Goal: Task Accomplishment & Management: Manage account settings

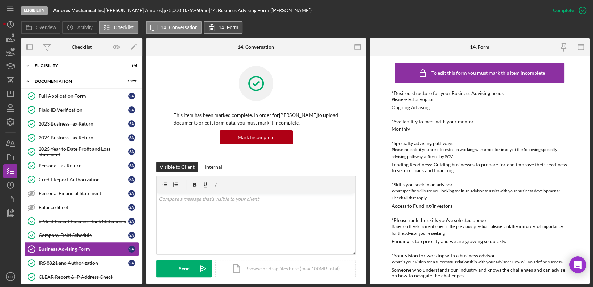
scroll to position [78, 0]
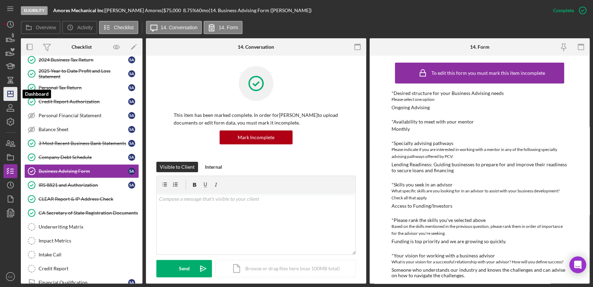
click at [9, 95] on icon "Icon/Dashboard" at bounding box center [10, 93] width 17 height 17
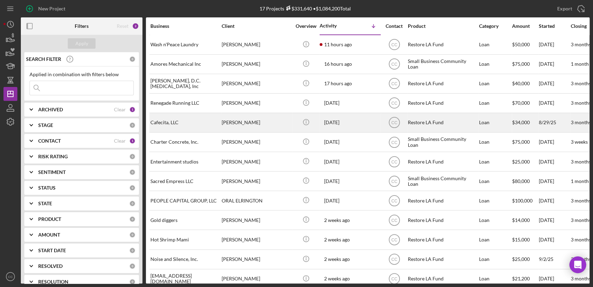
click at [185, 122] on div "Cafecita, LLC" at bounding box center [184, 122] width 69 height 18
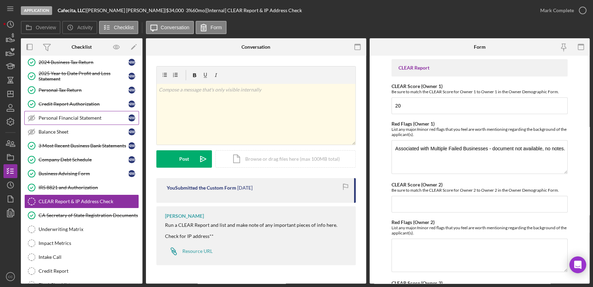
scroll to position [77, 0]
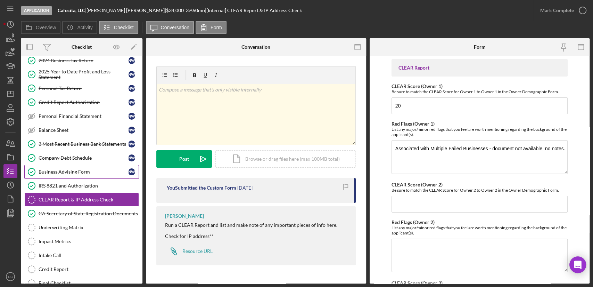
click at [71, 171] on div "Business Advising Form" at bounding box center [84, 172] width 90 height 6
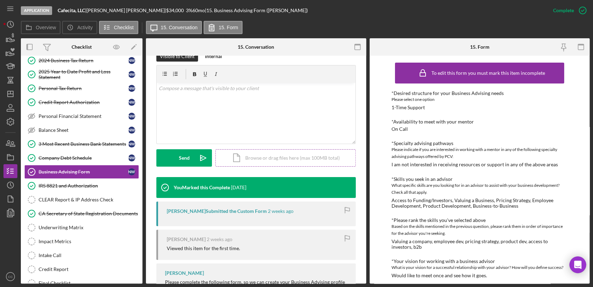
scroll to position [116, 0]
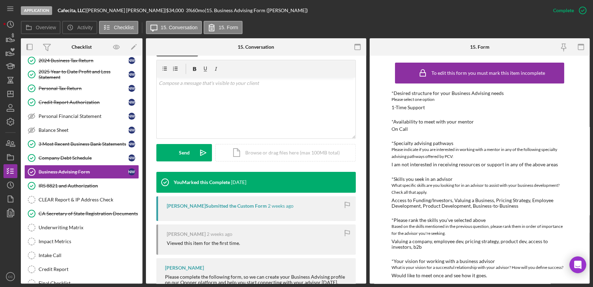
click at [171, 203] on div "[PERSON_NAME] Submitted the Custom Form" at bounding box center [217, 206] width 100 height 6
copy div "[PERSON_NAME]"
click at [228, 108] on div "v Color teal Color pink Remove color Add row above Add row below Add column bef…" at bounding box center [256, 107] width 199 height 61
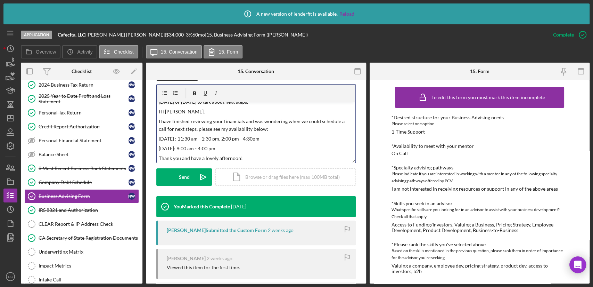
scroll to position [0, 0]
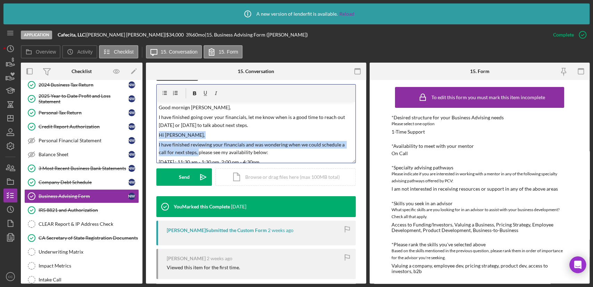
drag, startPoint x: 190, startPoint y: 152, endPoint x: 155, endPoint y: 135, distance: 39.0
click at [155, 135] on div "This item has been marked complete. In order for [PERSON_NAME] to upload docume…" at bounding box center [256, 173] width 220 height 418
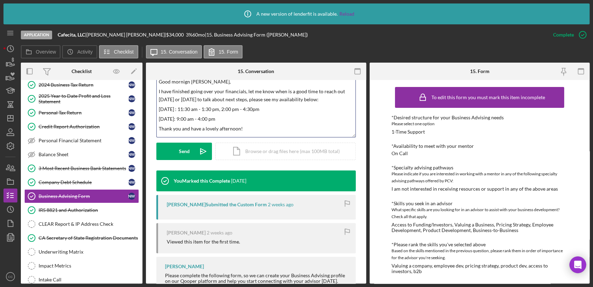
scroll to position [154, 0]
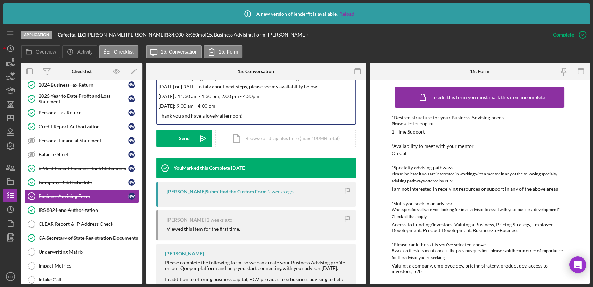
click at [234, 95] on p "[DATE] : 11:30 am - 1:30 pm, 2:00 pm - 4:30pm" at bounding box center [256, 96] width 195 height 8
click at [228, 114] on p "Thank you and have a lovely afternoon!" at bounding box center [256, 116] width 195 height 8
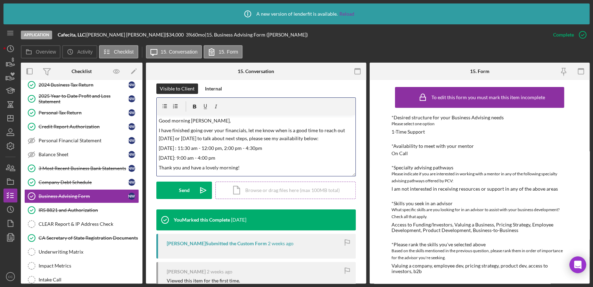
scroll to position [116, 0]
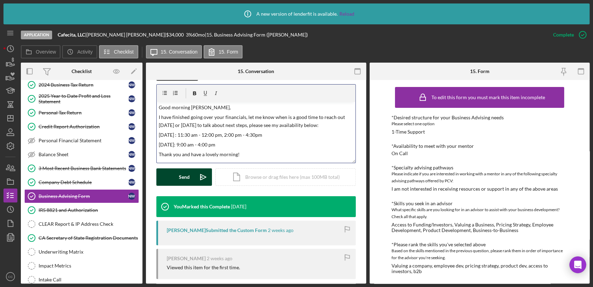
click at [192, 176] on button "Send Icon/icon-invite-send" at bounding box center [184, 176] width 56 height 17
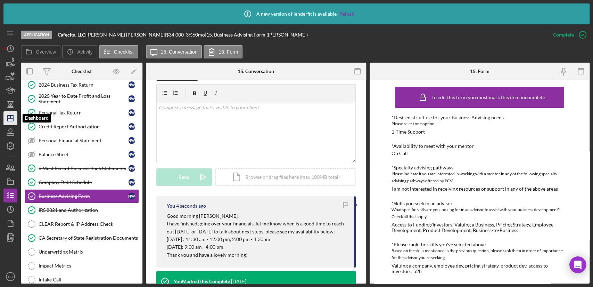
click at [6, 118] on icon "Icon/Dashboard" at bounding box center [10, 117] width 17 height 17
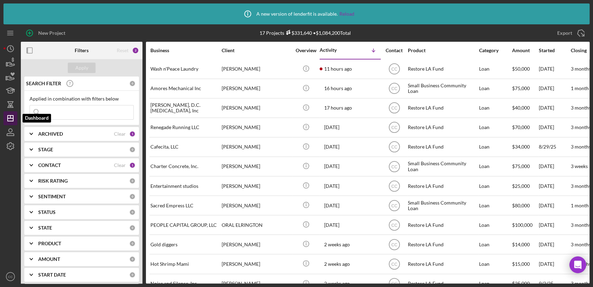
click at [11, 120] on icon "Icon/Dashboard" at bounding box center [10, 117] width 17 height 17
click at [83, 166] on div "CONTACT" at bounding box center [76, 165] width 76 height 6
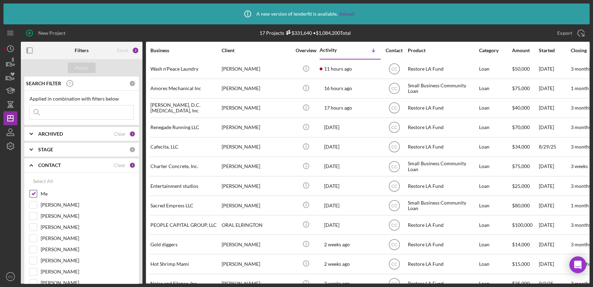
click at [35, 192] on input "Me" at bounding box center [33, 193] width 7 height 7
checkbox input "false"
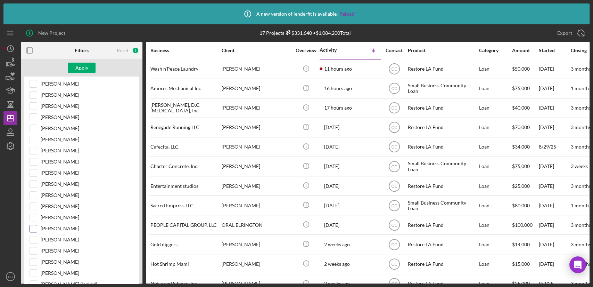
scroll to position [193, 0]
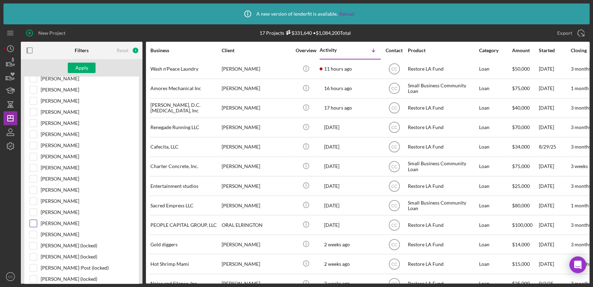
click at [33, 221] on input "[PERSON_NAME]" at bounding box center [33, 223] width 7 height 7
checkbox input "true"
click at [75, 69] on div "Apply" at bounding box center [81, 68] width 13 height 10
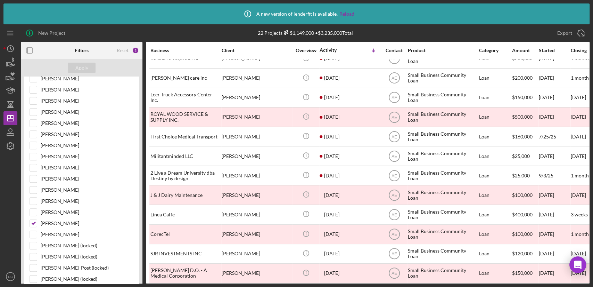
scroll to position [17, 0]
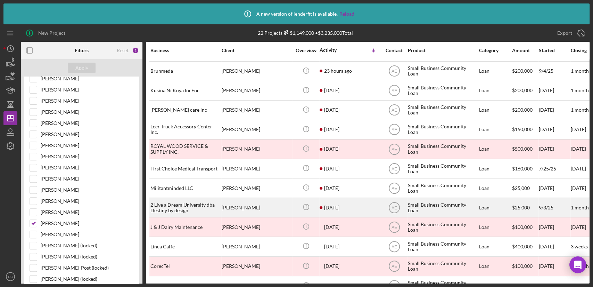
click at [200, 208] on div "2 Live a Dream University dba Destiny by design" at bounding box center [184, 207] width 69 height 18
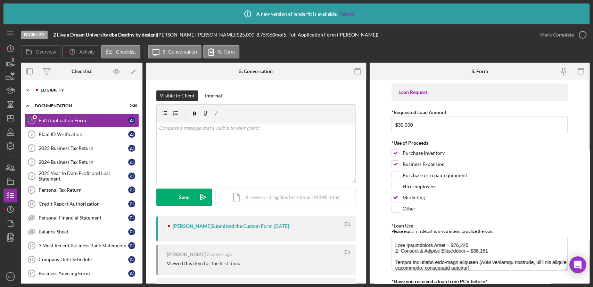
click at [41, 85] on div "Icon/Expander Eligibility 4 / 6" at bounding box center [82, 90] width 122 height 14
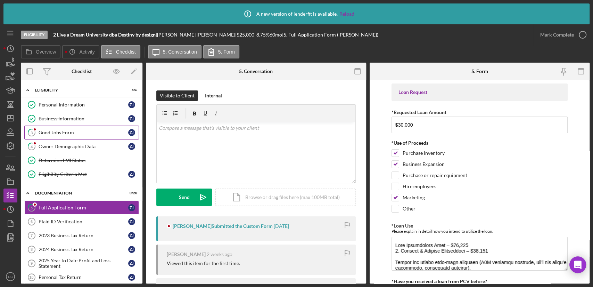
click at [46, 133] on div "Good Jobs Form" at bounding box center [84, 133] width 90 height 6
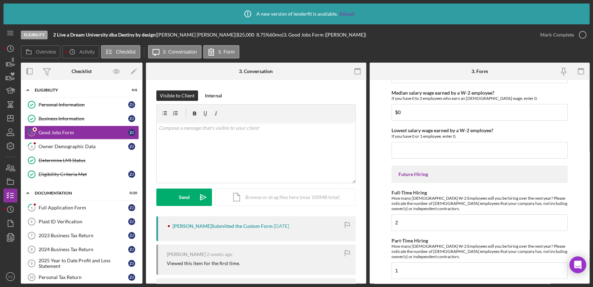
scroll to position [1572, 0]
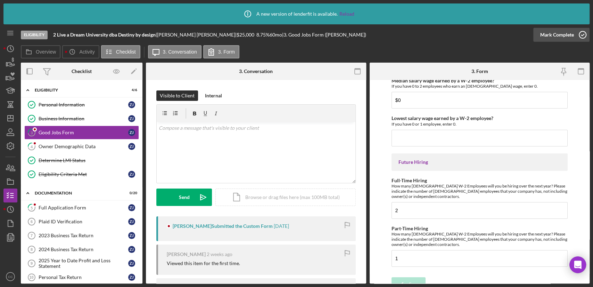
click at [572, 37] on div "Mark Complete" at bounding box center [557, 35] width 34 height 14
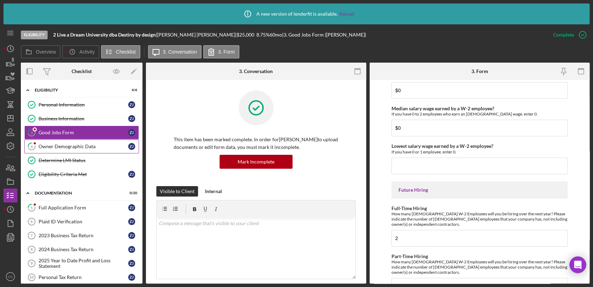
scroll to position [1600, 0]
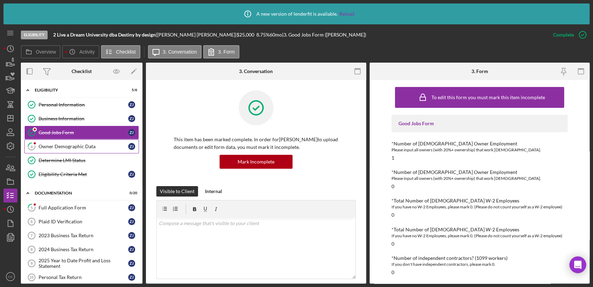
click at [78, 147] on div "Owner Demographic Data" at bounding box center [84, 147] width 90 height 6
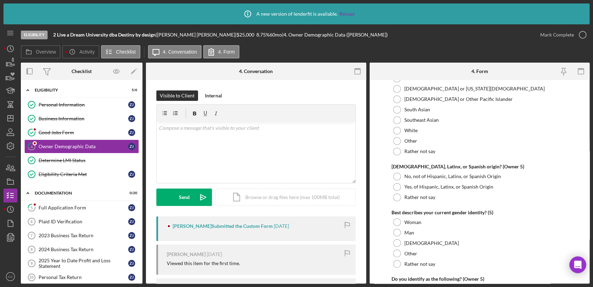
scroll to position [2688, 0]
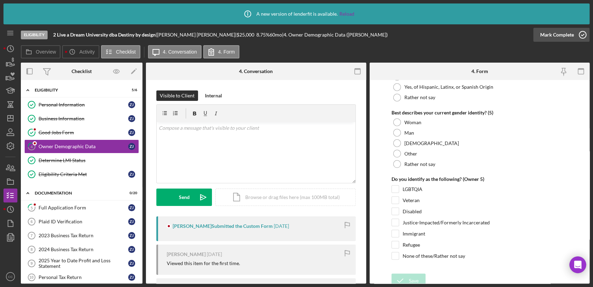
click at [564, 35] on div "Mark Complete" at bounding box center [557, 35] width 34 height 14
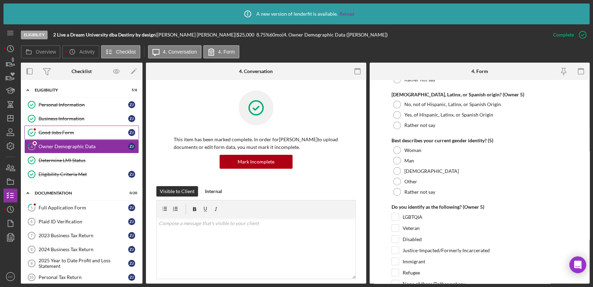
scroll to position [2716, 0]
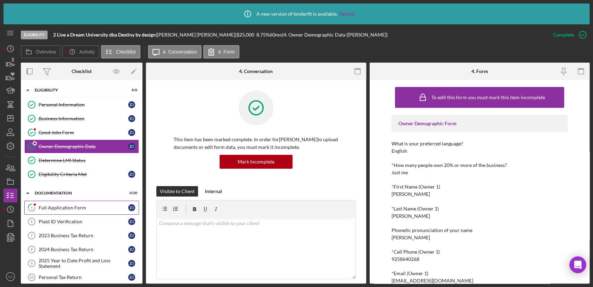
click at [69, 211] on link "5 Full Application Form Z J" at bounding box center [81, 208] width 115 height 14
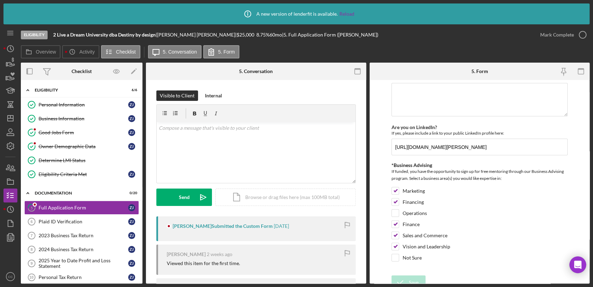
scroll to position [962, 0]
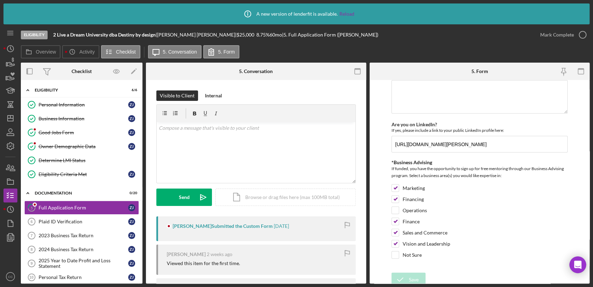
drag, startPoint x: 564, startPoint y: 33, endPoint x: 382, endPoint y: 80, distance: 188.9
click at [564, 33] on div "Mark Complete" at bounding box center [557, 35] width 34 height 14
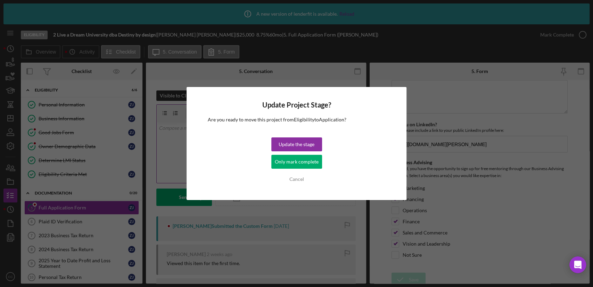
click at [302, 162] on div "Only mark complete" at bounding box center [297, 162] width 44 height 14
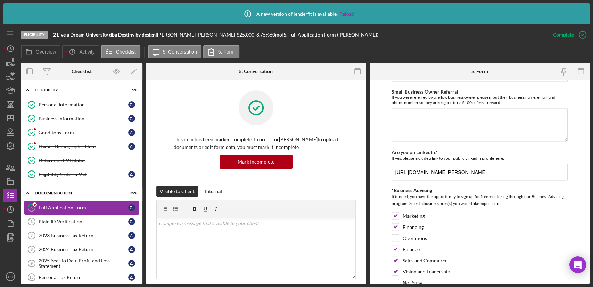
scroll to position [990, 0]
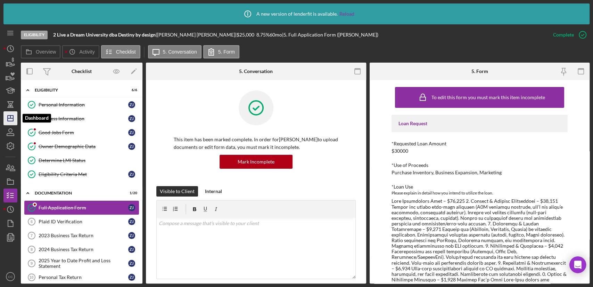
click at [10, 122] on icon "Icon/Dashboard" at bounding box center [10, 117] width 17 height 17
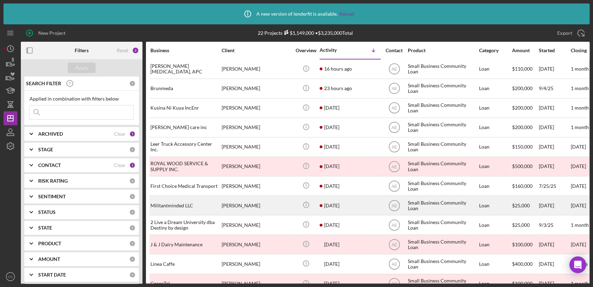
click at [340, 203] on time "[DATE]" at bounding box center [331, 206] width 15 height 6
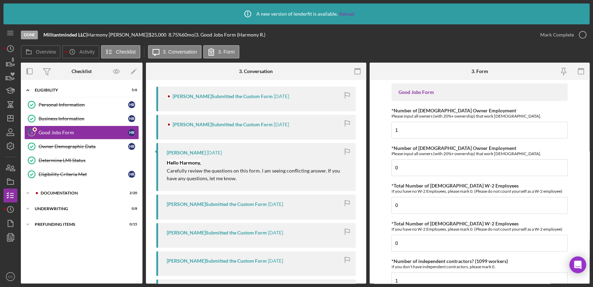
scroll to position [154, 0]
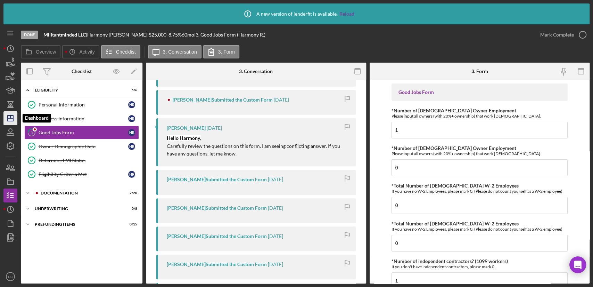
click at [11, 118] on line "button" at bounding box center [11, 118] width 6 height 0
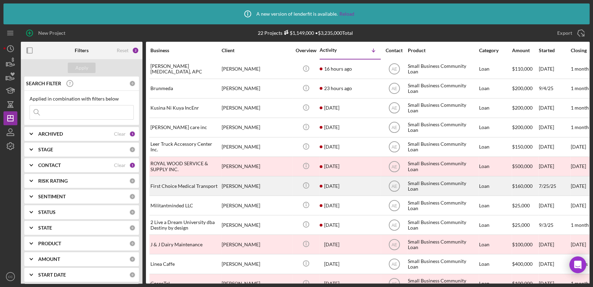
click at [340, 186] on time "[DATE]" at bounding box center [331, 186] width 15 height 6
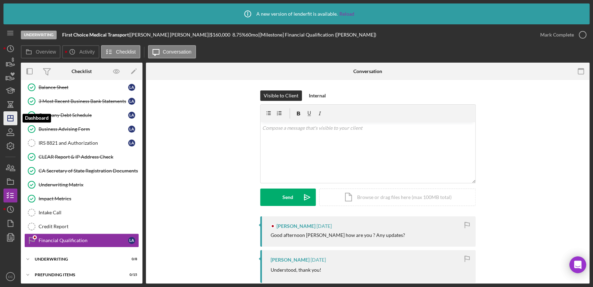
click at [13, 119] on icon "Icon/Dashboard" at bounding box center [10, 117] width 17 height 17
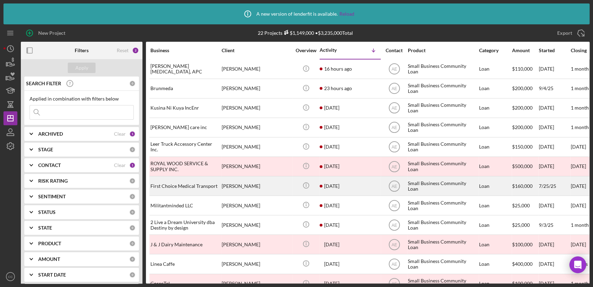
click at [349, 186] on div "[DATE] [PERSON_NAME]" at bounding box center [350, 186] width 61 height 18
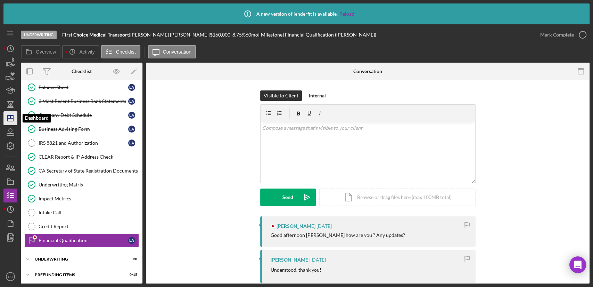
click at [14, 118] on icon "Icon/Dashboard" at bounding box center [10, 117] width 17 height 17
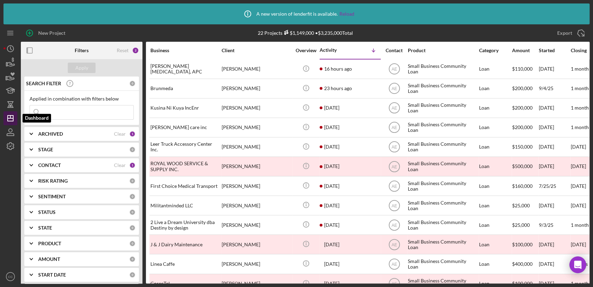
click at [8, 116] on icon "Icon/Dashboard" at bounding box center [10, 117] width 17 height 17
click at [66, 165] on div "CONTACT" at bounding box center [76, 165] width 76 height 6
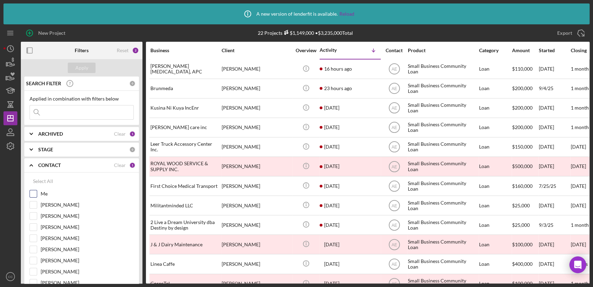
click at [43, 195] on label "Me" at bounding box center [87, 193] width 93 height 7
click at [37, 195] on input "Me" at bounding box center [33, 193] width 7 height 7
checkbox input "true"
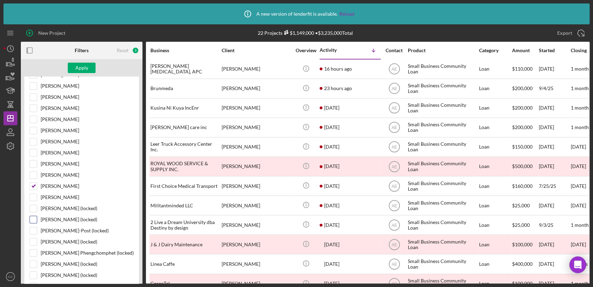
scroll to position [231, 0]
click at [35, 182] on input "[PERSON_NAME]" at bounding box center [33, 184] width 7 height 7
checkbox input "false"
click at [73, 64] on button "Apply" at bounding box center [82, 68] width 28 height 10
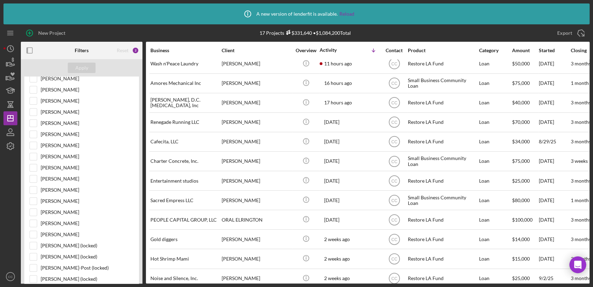
scroll to position [0, 0]
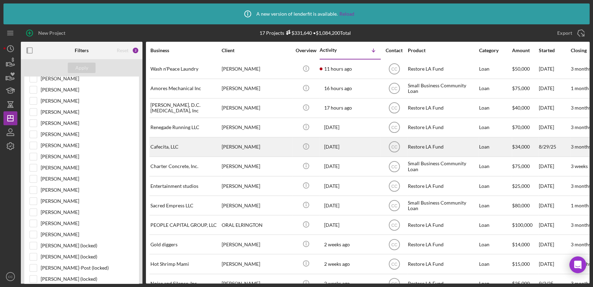
click at [270, 145] on div "[PERSON_NAME]" at bounding box center [256, 147] width 69 height 18
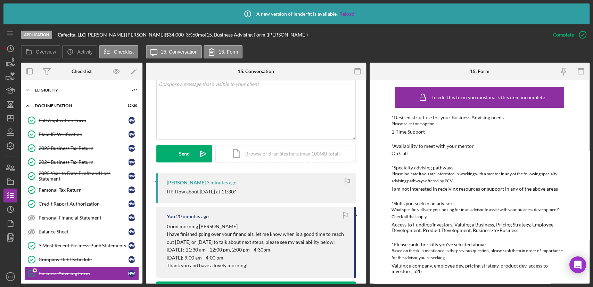
scroll to position [154, 0]
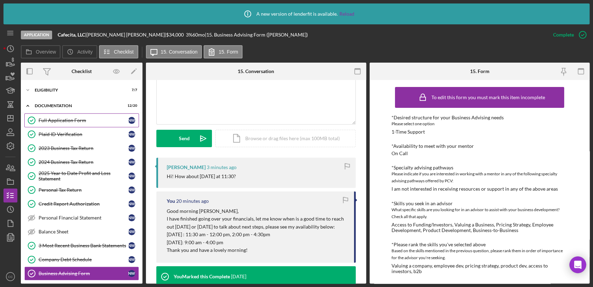
click at [58, 120] on div "Full Application Form" at bounding box center [84, 120] width 90 height 6
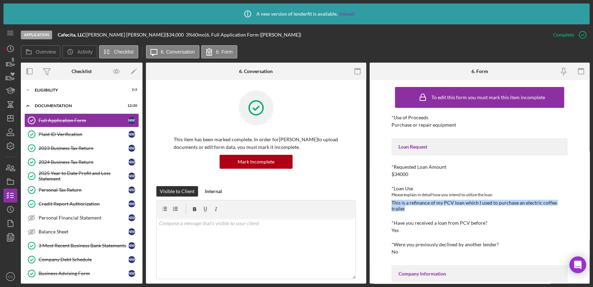
drag, startPoint x: 409, startPoint y: 209, endPoint x: 387, endPoint y: 202, distance: 22.3
click at [387, 202] on div "To edit this form you must mark this item incomplete *Use of Proceeds Purchase …" at bounding box center [480, 181] width 220 height 203
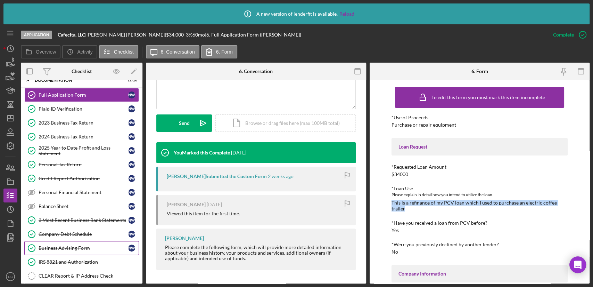
scroll to position [39, 0]
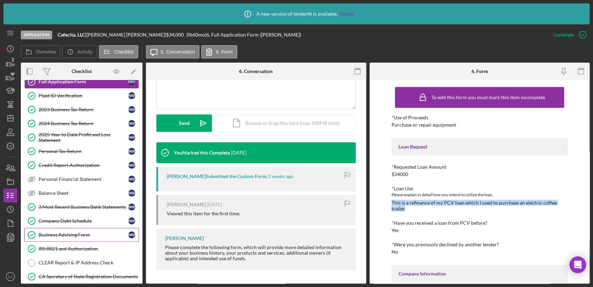
click at [69, 232] on div "Business Advising Form" at bounding box center [84, 235] width 90 height 6
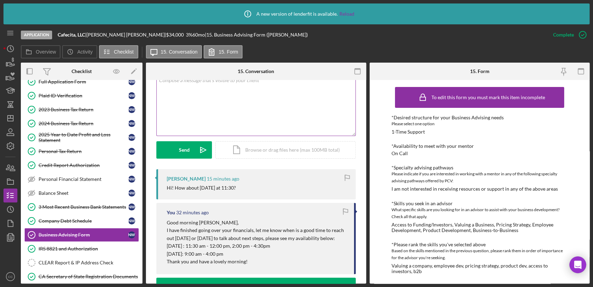
scroll to position [154, 0]
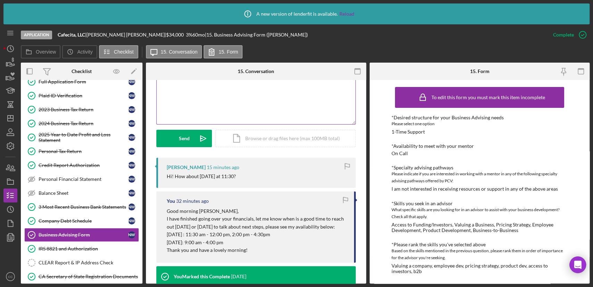
click at [242, 105] on div "v Color teal Color pink Remove color Add row above Add row below Add column bef…" at bounding box center [256, 93] width 199 height 61
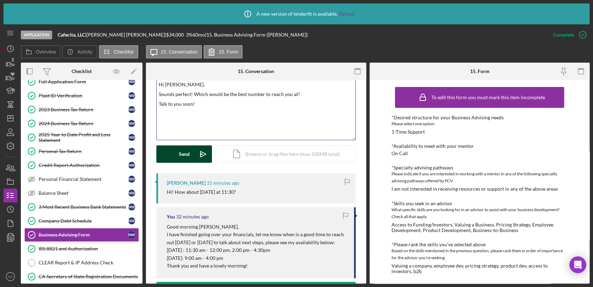
click at [187, 152] on div "Send" at bounding box center [184, 153] width 11 height 17
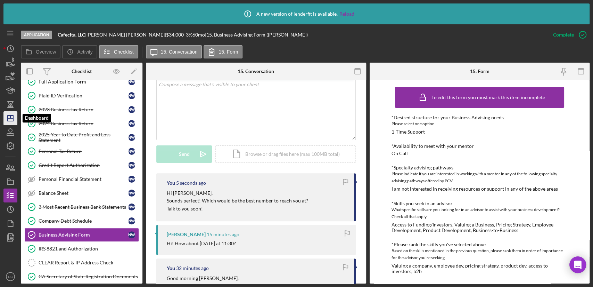
click at [13, 118] on polygon "button" at bounding box center [11, 118] width 6 height 6
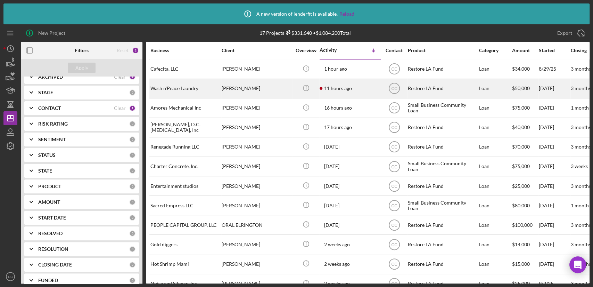
click at [264, 92] on div "[PERSON_NAME]" at bounding box center [256, 88] width 69 height 18
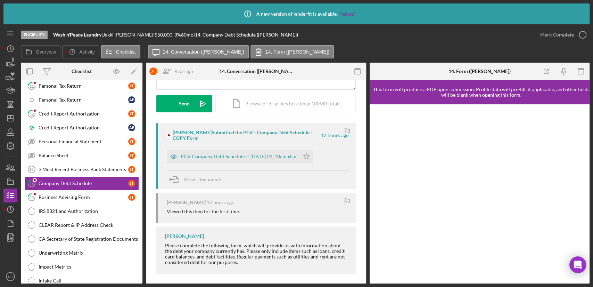
scroll to position [97, 0]
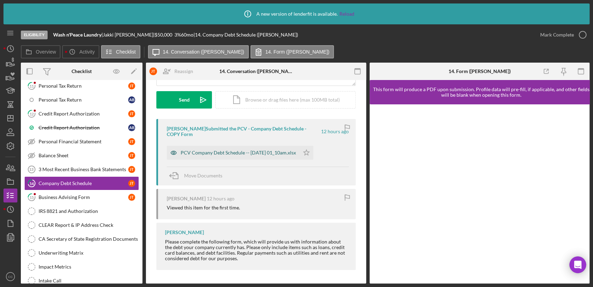
click at [253, 151] on div "PCV Company Debt Schedule -- [DATE] 01_10am.xlsx" at bounding box center [238, 153] width 115 height 6
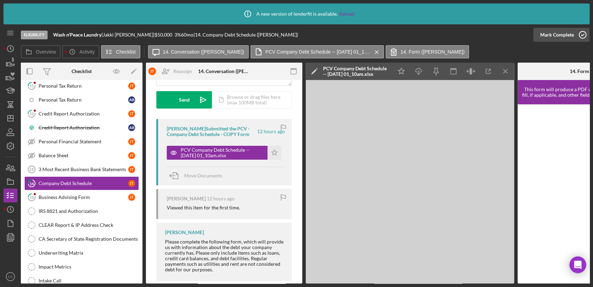
click at [561, 37] on div "Mark Complete" at bounding box center [557, 35] width 34 height 14
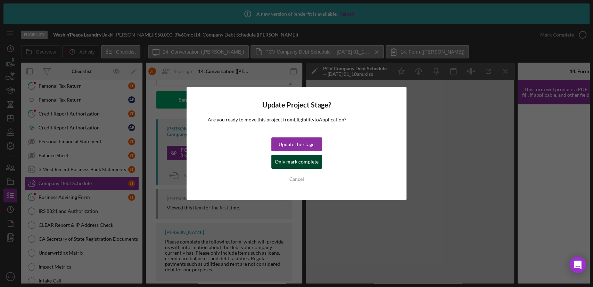
click at [299, 161] on div "Only mark complete" at bounding box center [297, 162] width 44 height 14
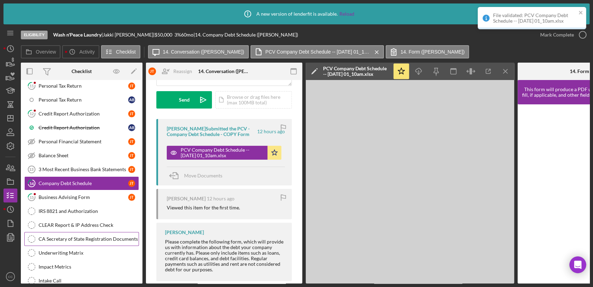
scroll to position [200, 0]
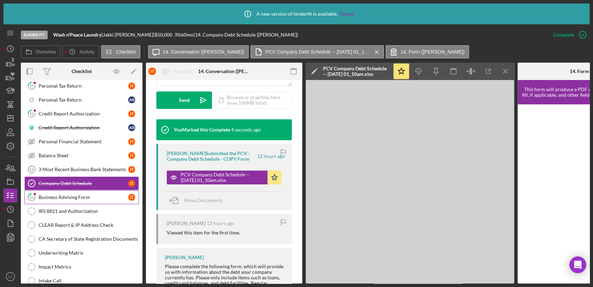
click at [58, 195] on div "Business Advising Form" at bounding box center [84, 197] width 90 height 6
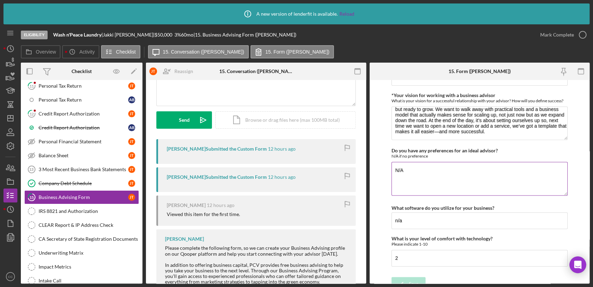
scroll to position [633, 0]
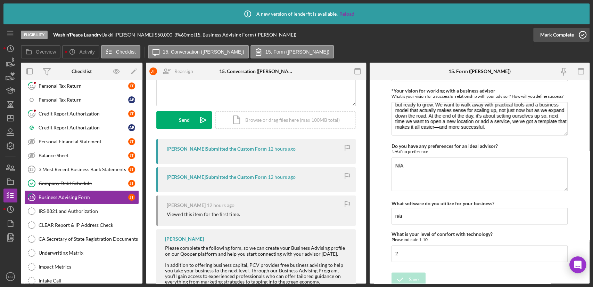
click at [582, 34] on icon "button" at bounding box center [582, 34] width 17 height 17
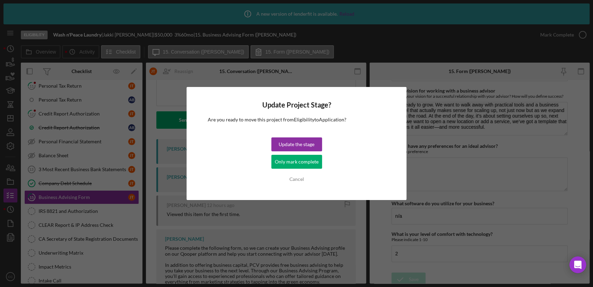
drag, startPoint x: 297, startPoint y: 164, endPoint x: 292, endPoint y: 164, distance: 5.9
click at [297, 164] on div "Only mark complete" at bounding box center [297, 162] width 44 height 14
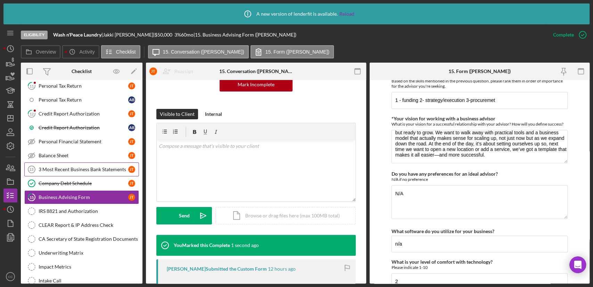
scroll to position [661, 0]
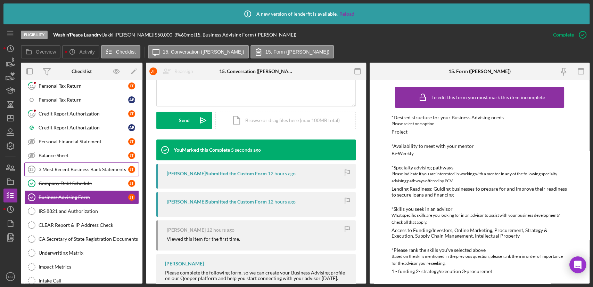
click at [79, 166] on div "3 Most Recent Business Bank Statements" at bounding box center [84, 169] width 90 height 6
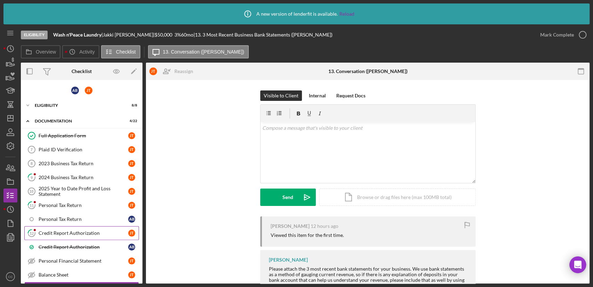
click at [69, 230] on div "Credit Report Authorization" at bounding box center [84, 233] width 90 height 6
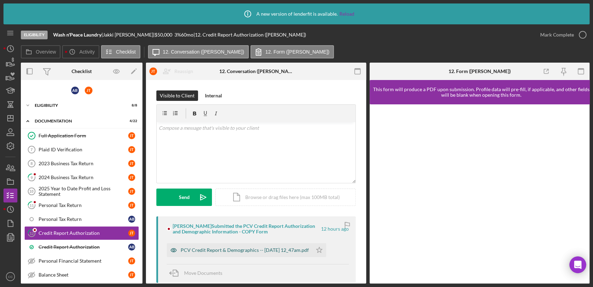
click at [282, 252] on div "PCV Credit Report & Demographics -- [DATE] 12_47am.pdf" at bounding box center [245, 250] width 128 height 6
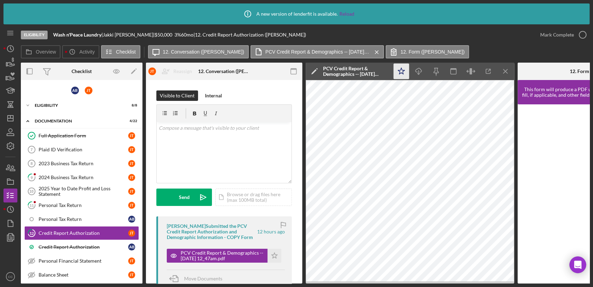
click at [403, 71] on icon "Icon/Star" at bounding box center [402, 72] width 16 height 16
click at [572, 33] on div "Mark Complete" at bounding box center [557, 35] width 34 height 14
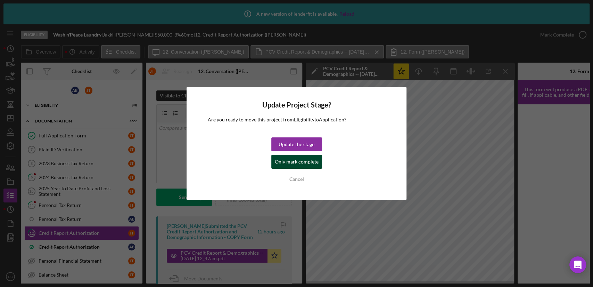
click at [293, 160] on div "Only mark complete" at bounding box center [297, 162] width 44 height 14
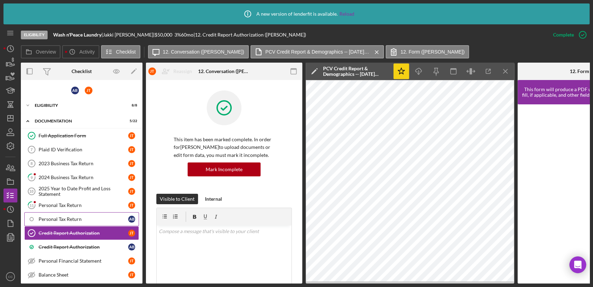
click at [75, 220] on div "Personal Tax Return" at bounding box center [84, 219] width 90 height 6
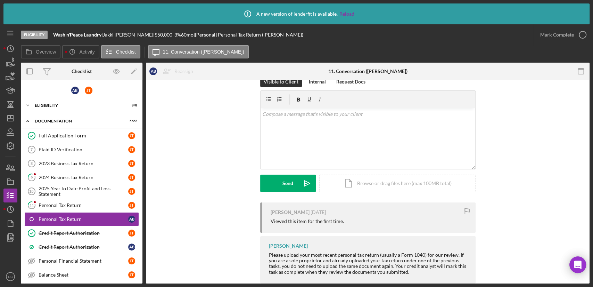
scroll to position [27, 0]
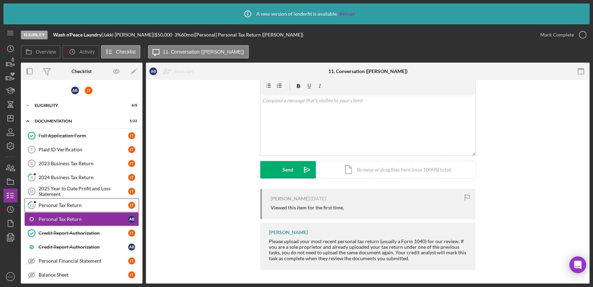
click at [75, 202] on div "Personal Tax Return" at bounding box center [84, 205] width 90 height 6
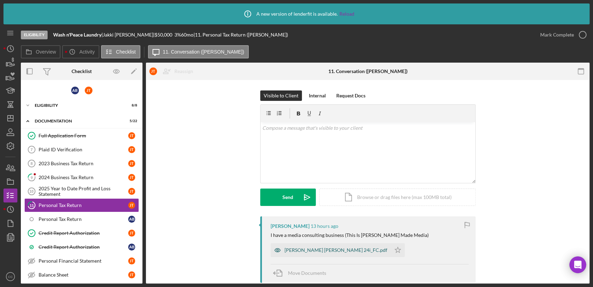
click at [320, 245] on div "[PERSON_NAME] [PERSON_NAME] 24i_FC.pdf" at bounding box center [331, 250] width 120 height 14
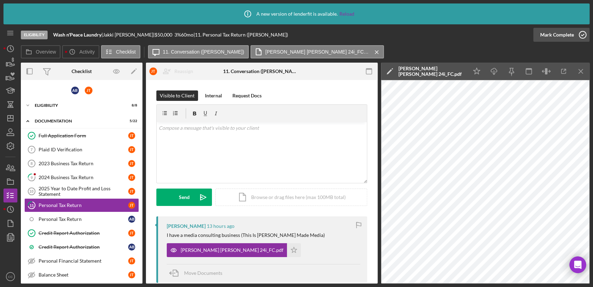
click at [551, 36] on div "Mark Complete" at bounding box center [557, 35] width 34 height 14
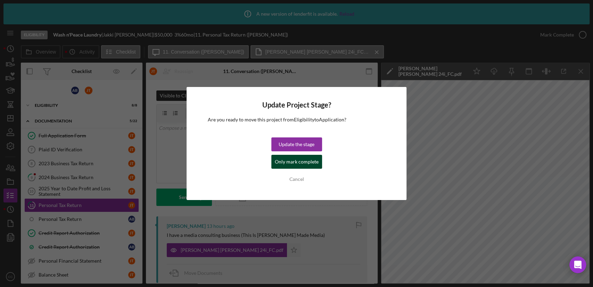
click at [300, 163] on div "Only mark complete" at bounding box center [297, 162] width 44 height 14
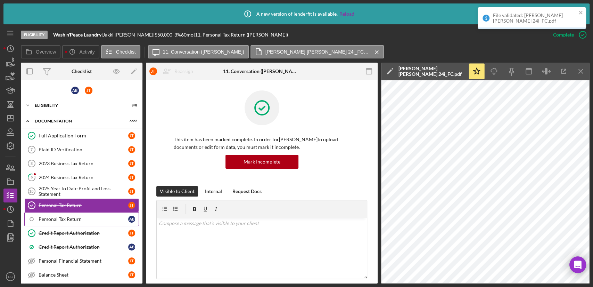
click at [68, 218] on div "Personal Tax Return" at bounding box center [84, 219] width 90 height 6
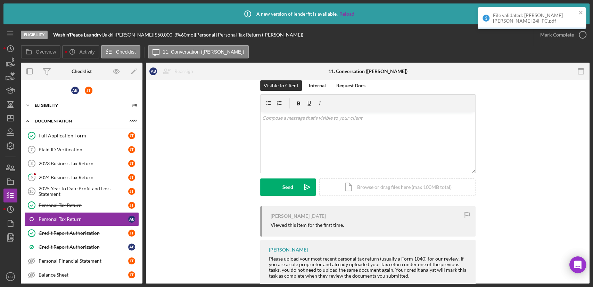
scroll to position [27, 0]
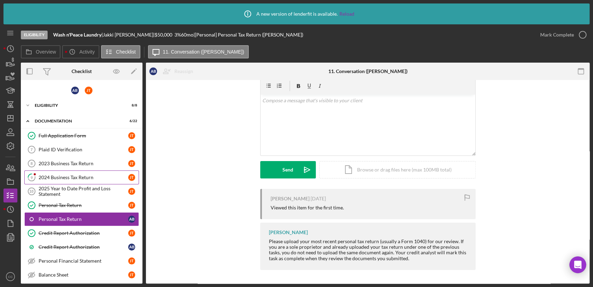
click at [67, 177] on div "2024 Business Tax Return" at bounding box center [84, 177] width 90 height 6
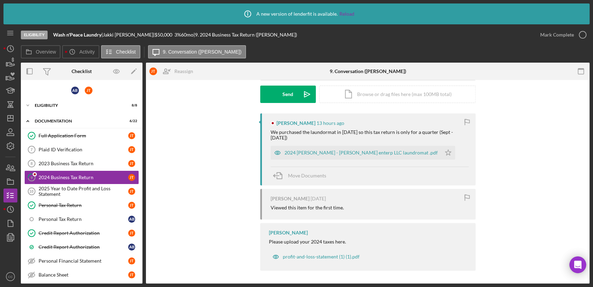
scroll to position [103, 0]
click at [337, 149] on div "2024 [PERSON_NAME] - [PERSON_NAME] enterp LLC laundromat .pdf" at bounding box center [361, 152] width 153 height 6
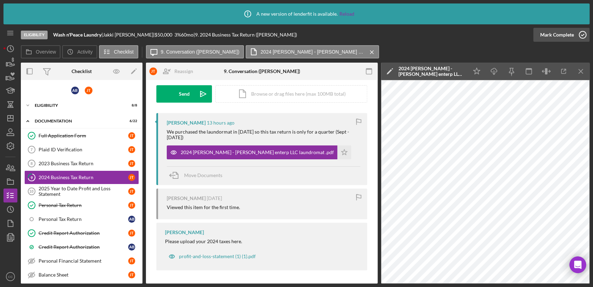
click at [555, 36] on div "Mark Complete" at bounding box center [557, 35] width 34 height 14
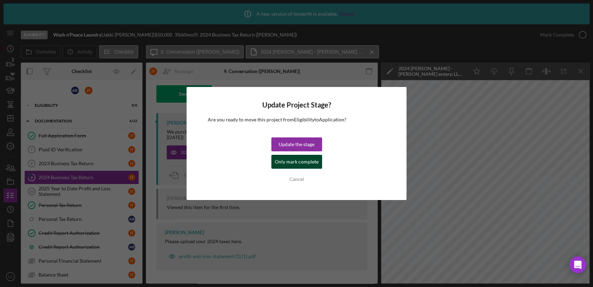
click at [289, 161] on div "Only mark complete" at bounding box center [297, 162] width 44 height 14
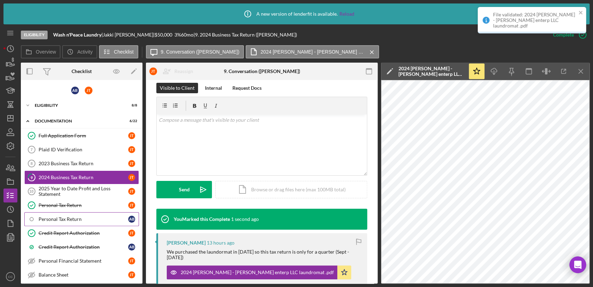
scroll to position [199, 0]
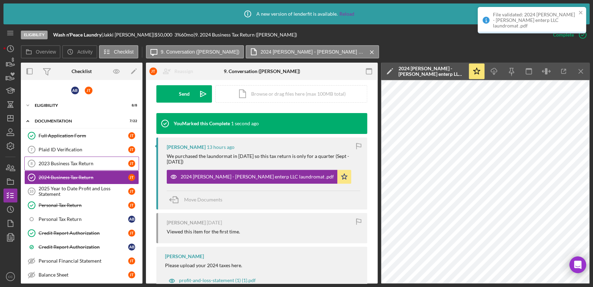
click at [73, 163] on div "2023 Business Tax Return" at bounding box center [84, 164] width 90 height 6
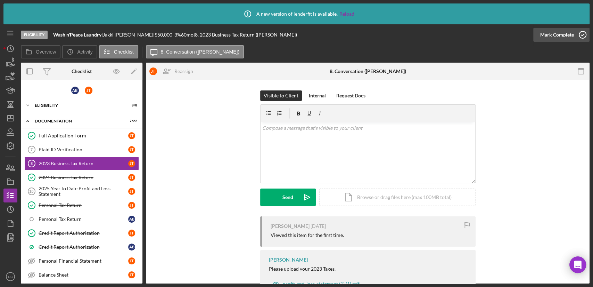
click at [552, 37] on div "Mark Complete" at bounding box center [557, 35] width 34 height 14
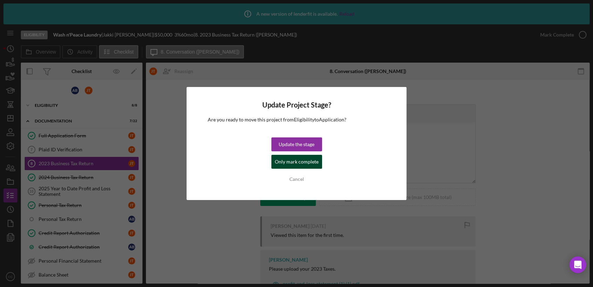
click at [293, 161] on div "Only mark complete" at bounding box center [297, 162] width 44 height 14
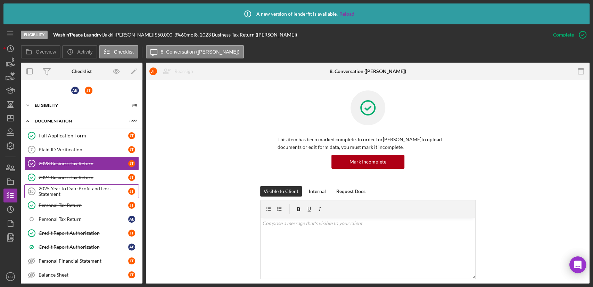
click at [91, 189] on div "2025 Year to Date Profit and Loss Statement" at bounding box center [84, 191] width 90 height 11
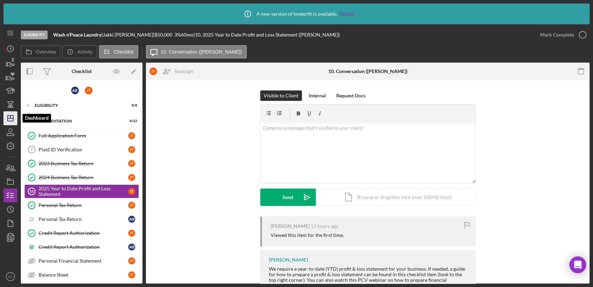
click at [12, 117] on icon "Icon/Dashboard" at bounding box center [10, 117] width 17 height 17
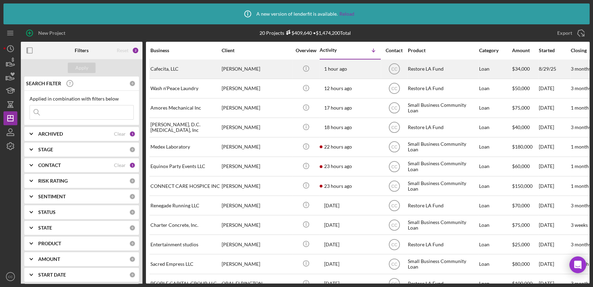
click at [187, 72] on div "Cafecita, LLC" at bounding box center [184, 69] width 69 height 18
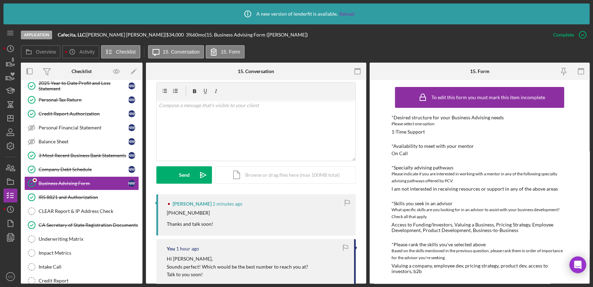
scroll to position [193, 0]
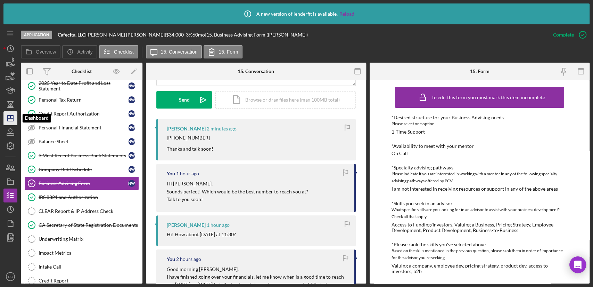
click at [11, 120] on icon "Icon/Dashboard" at bounding box center [10, 117] width 17 height 17
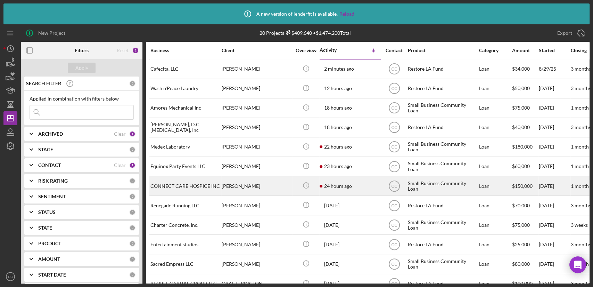
click at [268, 186] on div "[PERSON_NAME]" at bounding box center [256, 186] width 69 height 18
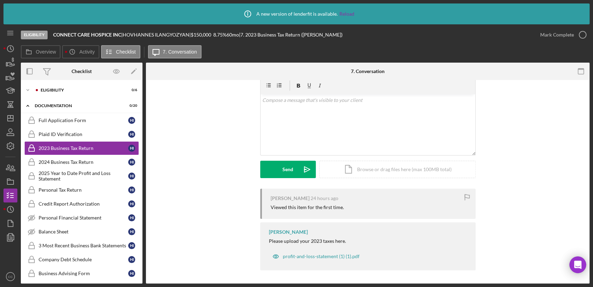
scroll to position [117, 0]
click at [50, 90] on div "Eligibility" at bounding box center [87, 90] width 93 height 4
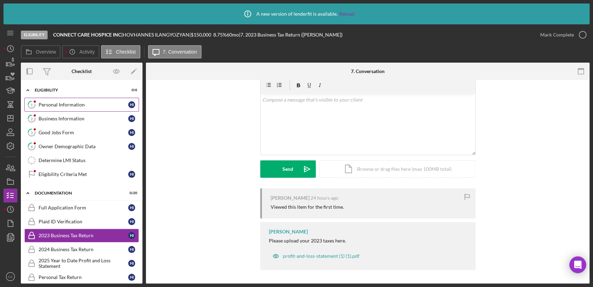
click at [48, 103] on div "Personal Information" at bounding box center [84, 105] width 90 height 6
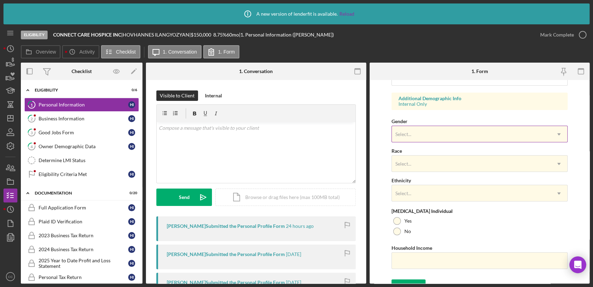
scroll to position [260, 0]
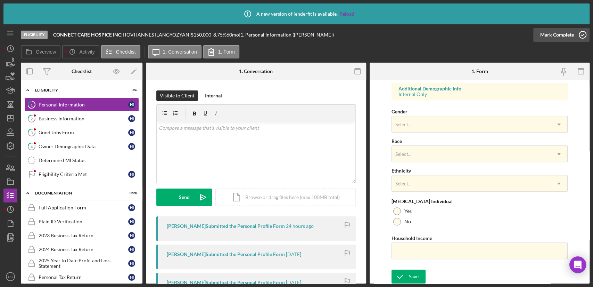
click at [578, 38] on icon "button" at bounding box center [582, 34] width 17 height 17
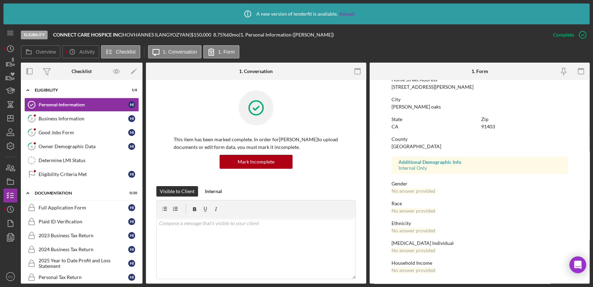
scroll to position [121, 0]
click at [59, 118] on div "Business Information" at bounding box center [84, 119] width 90 height 6
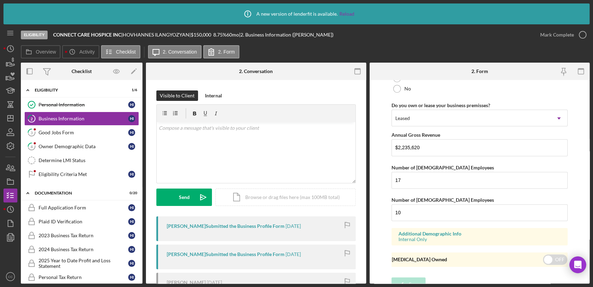
scroll to position [566, 0]
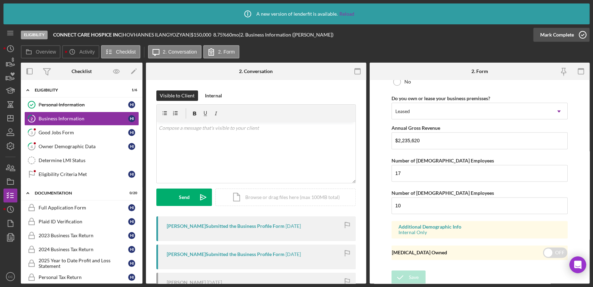
click at [567, 36] on div "Mark Complete" at bounding box center [557, 35] width 34 height 14
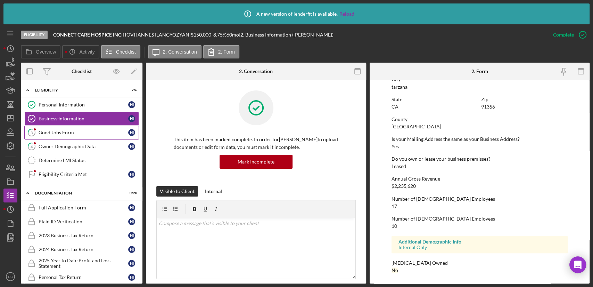
scroll to position [321, 0]
click at [72, 134] on div "Good Jobs Form" at bounding box center [84, 133] width 90 height 6
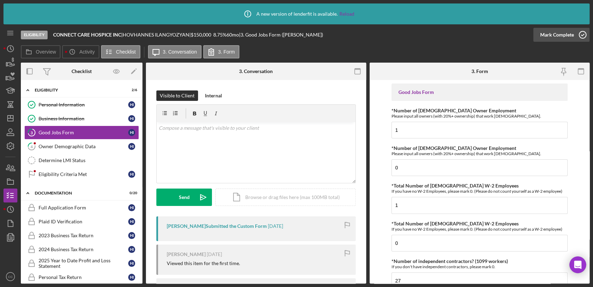
click at [575, 36] on icon "button" at bounding box center [582, 34] width 17 height 17
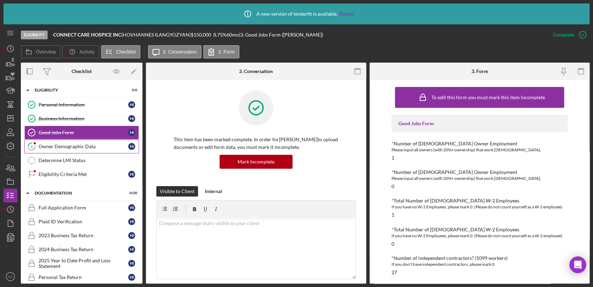
click at [85, 147] on div "Owner Demographic Data" at bounding box center [84, 147] width 90 height 6
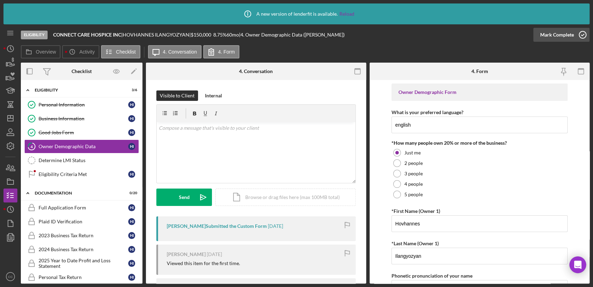
click at [566, 36] on div "Mark Complete" at bounding box center [557, 35] width 34 height 14
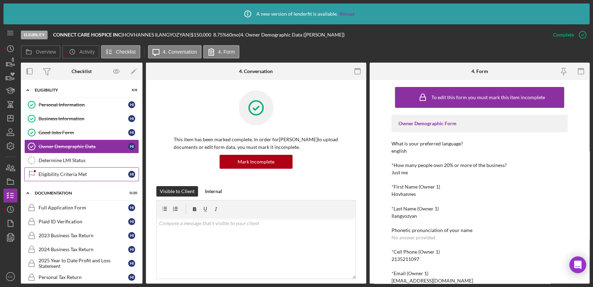
click at [76, 176] on div "Eligibility Criteria Met" at bounding box center [84, 174] width 90 height 6
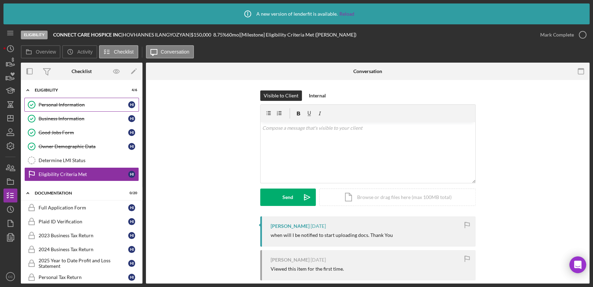
click at [71, 103] on div "Personal Information" at bounding box center [84, 105] width 90 height 6
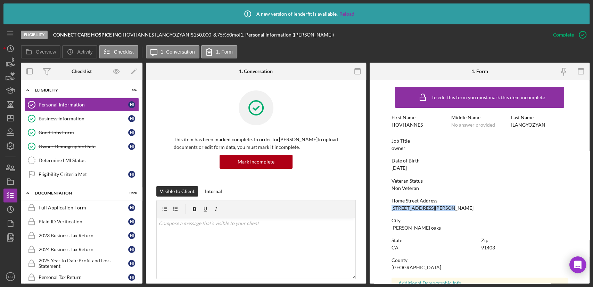
drag, startPoint x: 447, startPoint y: 208, endPoint x: 389, endPoint y: 209, distance: 57.7
click at [389, 209] on form "To edit this form you must mark this item incomplete First Name [PERSON_NAME] M…" at bounding box center [480, 181] width 220 height 203
copy div "[STREET_ADDRESS][PERSON_NAME]"
click at [68, 160] on div "Determine LMI Status" at bounding box center [89, 160] width 100 height 6
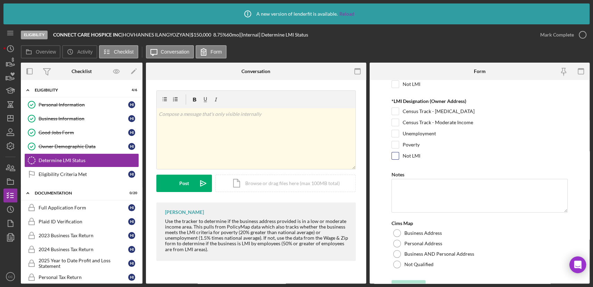
scroll to position [147, 0]
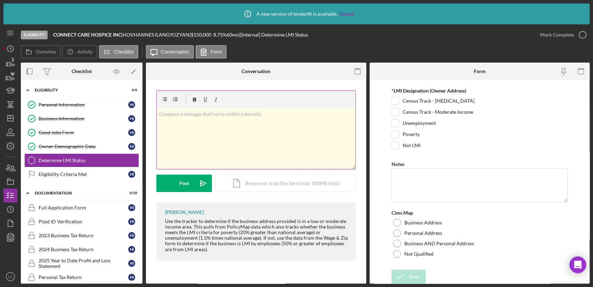
click at [230, 138] on div "v Color teal Color pink Remove color Add row above Add row below Add column bef…" at bounding box center [256, 138] width 199 height 61
click at [230, 116] on p "IA Qualified Yes" at bounding box center [256, 114] width 195 height 8
click at [262, 123] on p "Poverty Rate Qualified No" at bounding box center [256, 124] width 195 height 8
click at [159, 115] on mark "IA Qualified" at bounding box center [172, 114] width 26 height 6
click at [242, 134] on p "Unemployment Eligible Yes" at bounding box center [256, 134] width 195 height 8
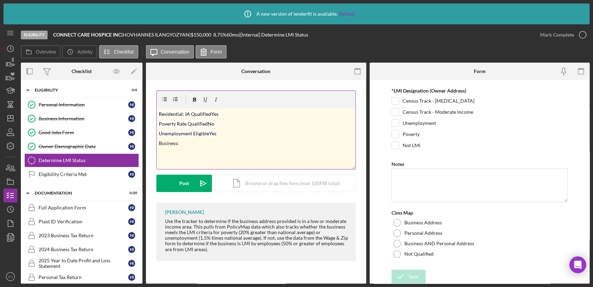
click at [198, 144] on p "Business:" at bounding box center [256, 143] width 195 height 8
click at [239, 146] on p "Business: IA Qualified No" at bounding box center [256, 143] width 195 height 8
click at [223, 155] on p "Poverty Rate Qualified No" at bounding box center [256, 153] width 195 height 8
click at [221, 158] on div "v Color teal Color pink Remove color Add row above Add row below Add column bef…" at bounding box center [256, 138] width 199 height 61
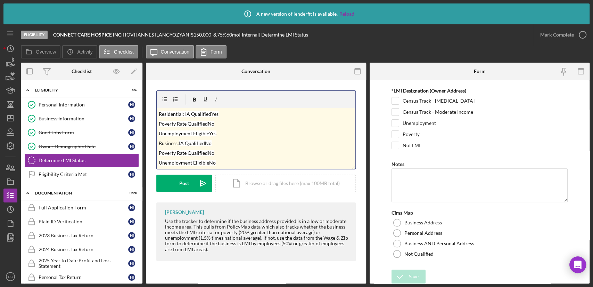
scroll to position [8, 0]
click at [197, 163] on p "Upper" at bounding box center [256, 164] width 195 height 8
click at [219, 124] on p "Unemployment Eligible Yes" at bounding box center [256, 125] width 195 height 8
click at [162, 163] on mark "Income" at bounding box center [167, 163] width 16 height 6
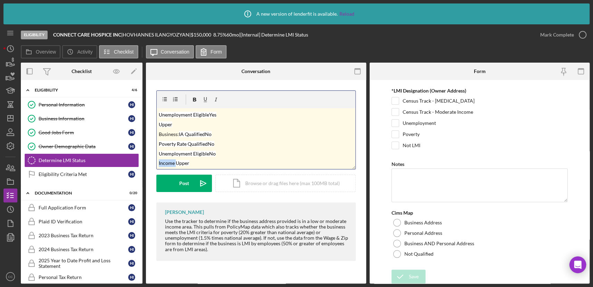
click at [162, 163] on mark "Income" at bounding box center [167, 163] width 16 height 6
copy p "Income"
click at [159, 125] on mark "Upper" at bounding box center [166, 124] width 14 height 6
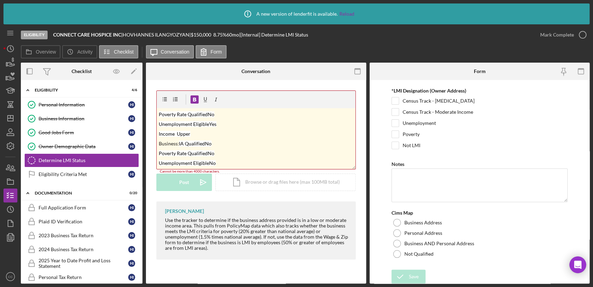
scroll to position [0, 0]
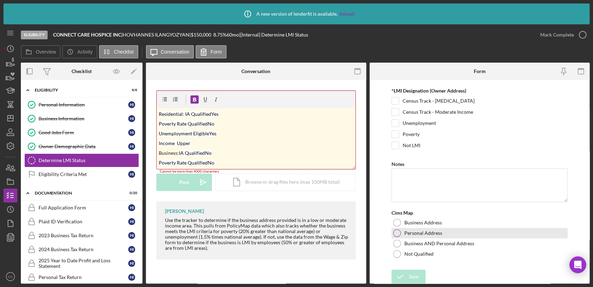
click at [398, 231] on div at bounding box center [397, 233] width 8 height 8
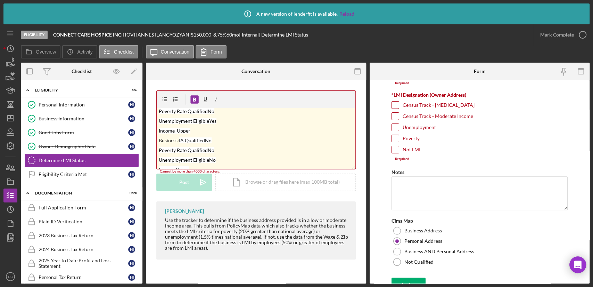
scroll to position [19, 0]
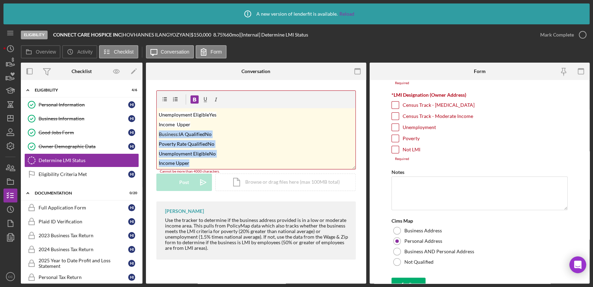
drag, startPoint x: 192, startPoint y: 163, endPoint x: 157, endPoint y: 135, distance: 44.7
click at [157, 135] on div "v Color teal Color pink Remove color Add row above Add row below Add column bef…" at bounding box center [256, 138] width 199 height 61
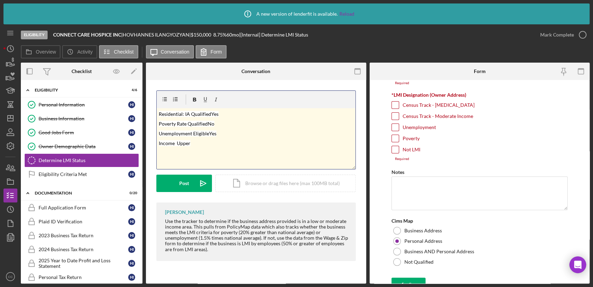
scroll to position [108, 0]
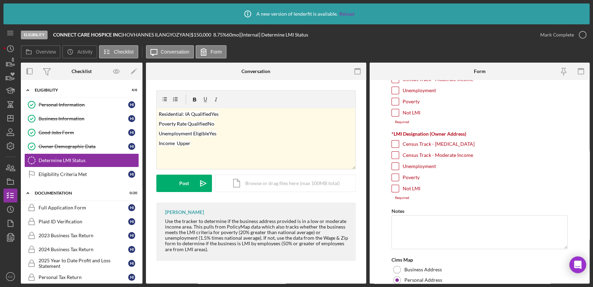
click at [395, 188] on input "Not LMI" at bounding box center [395, 188] width 7 height 7
checkbox input "true"
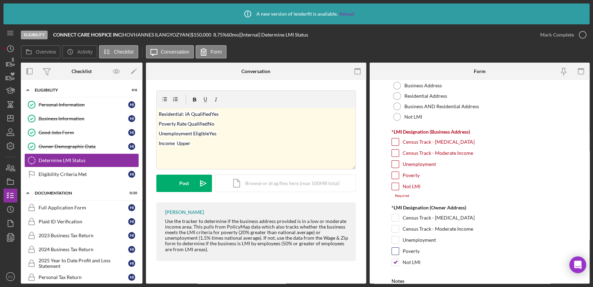
scroll to position [0, 0]
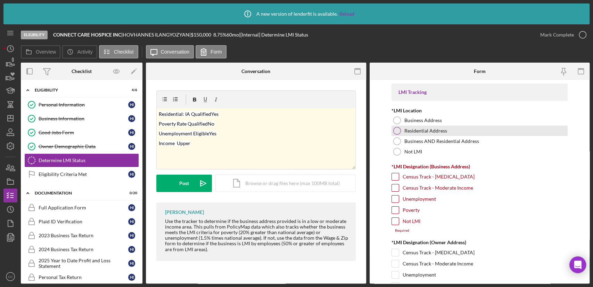
click at [398, 133] on div at bounding box center [397, 131] width 8 height 8
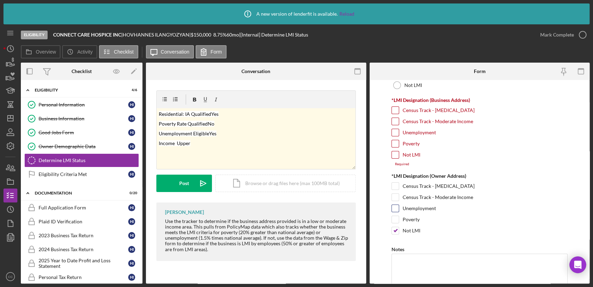
scroll to position [77, 0]
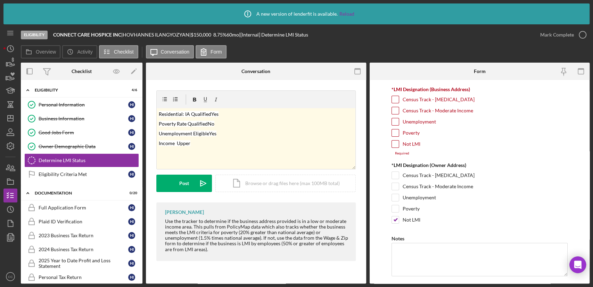
click at [396, 142] on input "Not LMI" at bounding box center [395, 143] width 7 height 7
checkbox input "true"
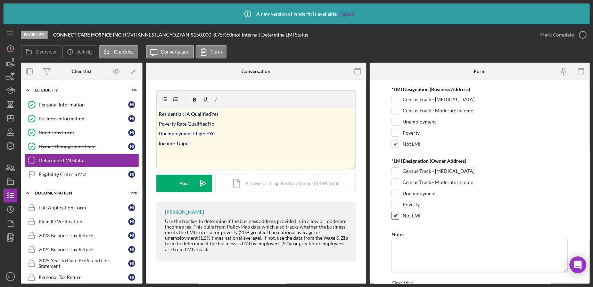
click at [395, 214] on input "Not LMI" at bounding box center [395, 215] width 7 height 7
checkbox input "false"
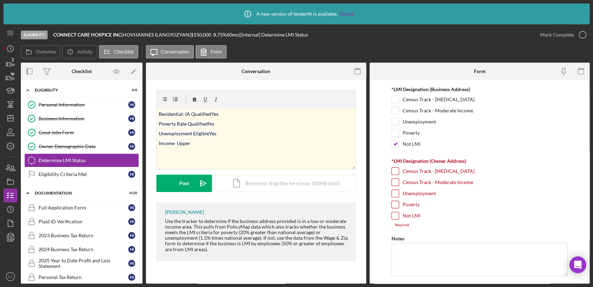
click at [394, 192] on input "Unemployment" at bounding box center [395, 193] width 7 height 7
checkbox input "true"
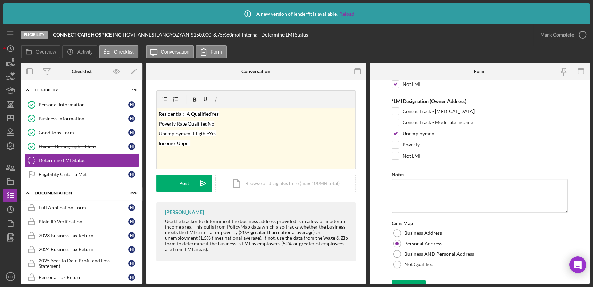
scroll to position [147, 0]
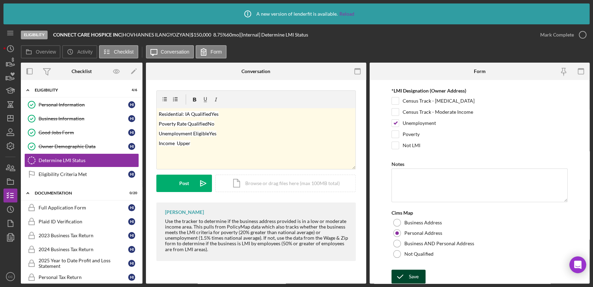
click at [411, 273] on div "Save" at bounding box center [414, 276] width 10 height 14
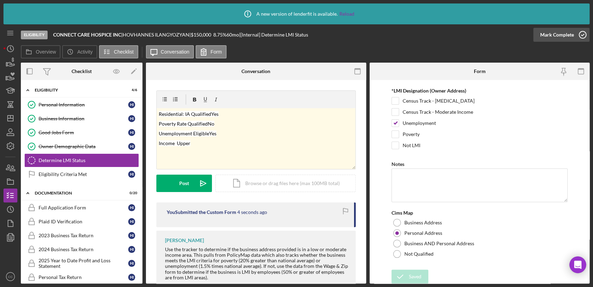
click at [580, 36] on icon "button" at bounding box center [582, 34] width 17 height 17
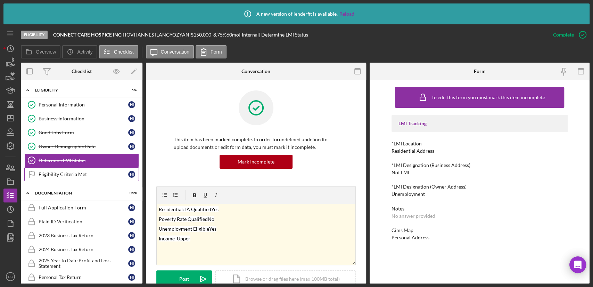
click at [77, 172] on div "Eligibility Criteria Met" at bounding box center [84, 174] width 90 height 6
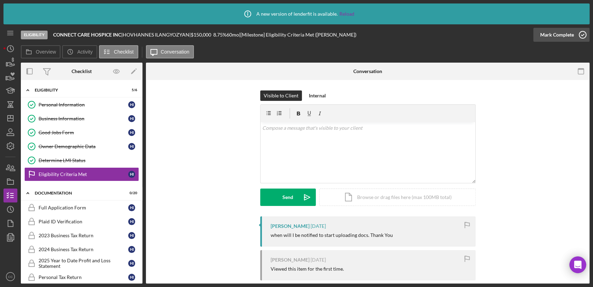
click at [573, 33] on div "Mark Complete" at bounding box center [557, 35] width 34 height 14
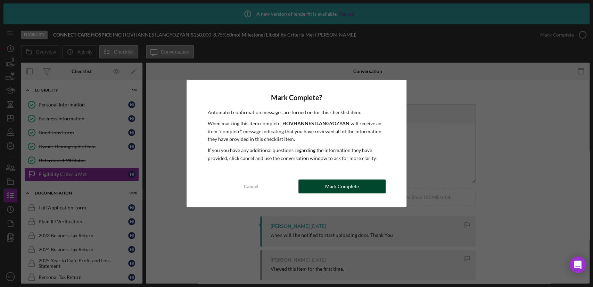
click at [352, 185] on div "Mark Complete" at bounding box center [342, 186] width 34 height 14
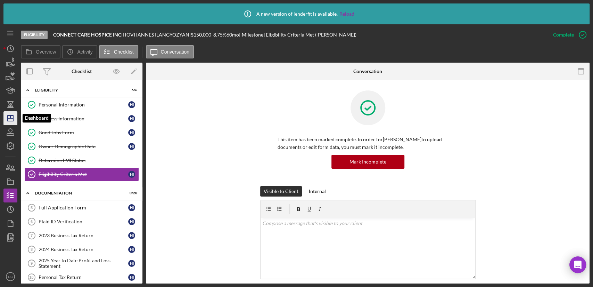
click at [9, 121] on polygon "button" at bounding box center [11, 118] width 6 height 6
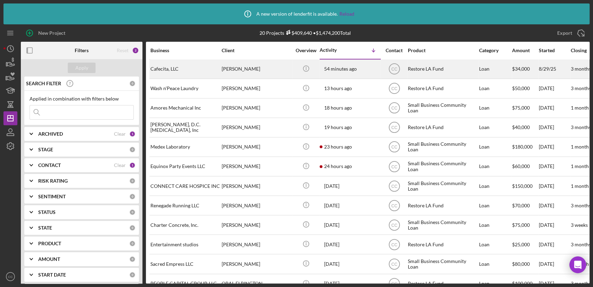
click at [172, 70] on div "Cafecita, LLC" at bounding box center [184, 69] width 69 height 18
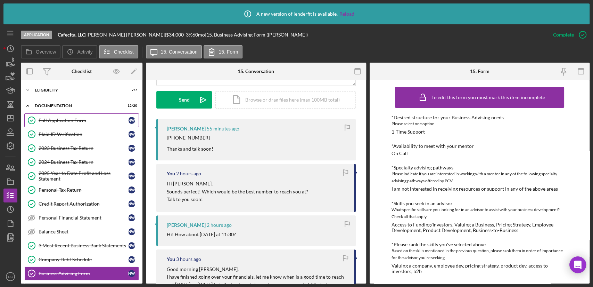
click at [71, 122] on div "Full Application Form" at bounding box center [84, 120] width 90 height 6
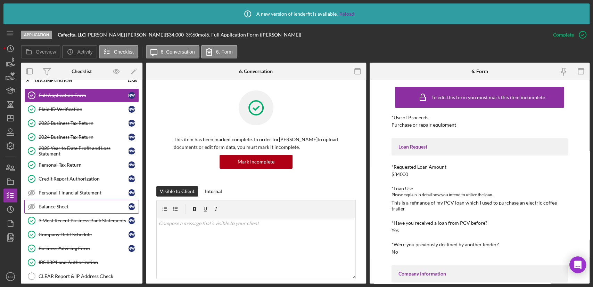
scroll to position [39, 0]
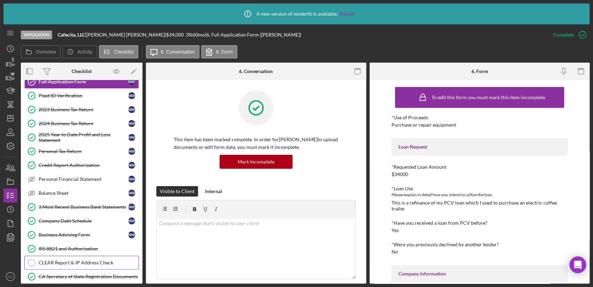
click at [58, 260] on div "CLEAR Report & IP Address Check" at bounding box center [89, 263] width 100 height 6
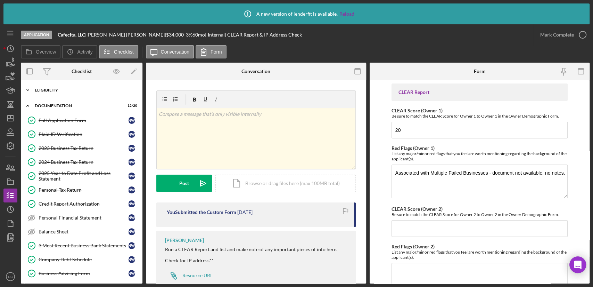
click at [49, 89] on div "Eligibility" at bounding box center [84, 90] width 99 height 4
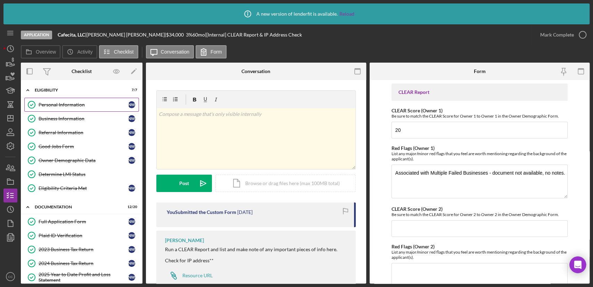
click at [59, 108] on link "Personal Information Personal Information N W" at bounding box center [81, 105] width 115 height 14
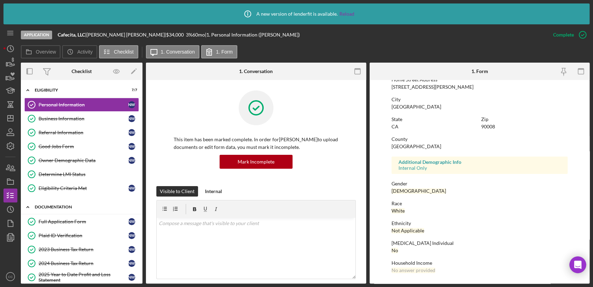
scroll to position [77, 0]
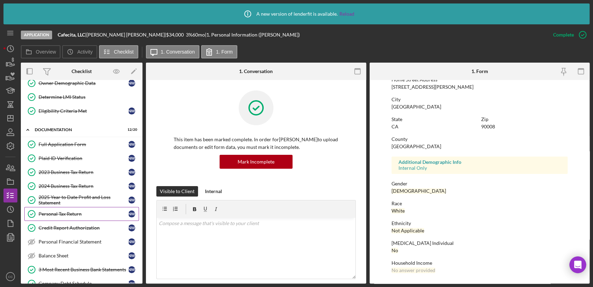
click at [71, 213] on div "Personal Tax Return" at bounding box center [84, 214] width 90 height 6
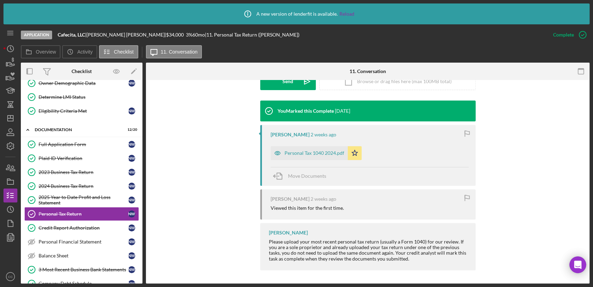
scroll to position [173, 0]
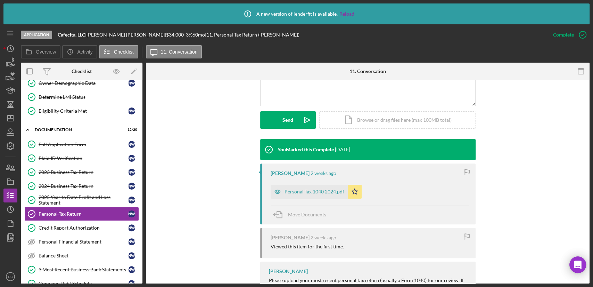
click at [195, 158] on div "You Marked this Complete [DATE] [PERSON_NAME] [DATE] Personal Tax 1040 2024.pdf…" at bounding box center [367, 225] width 423 height 173
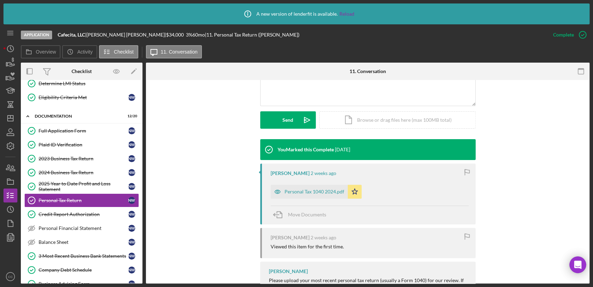
scroll to position [0, 0]
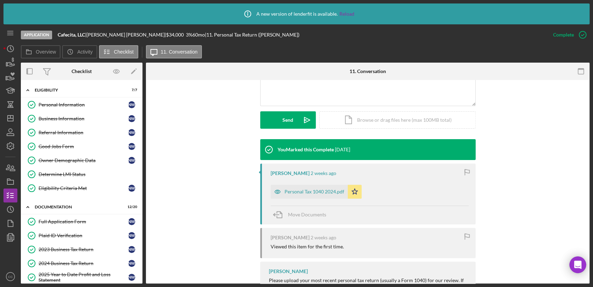
click at [193, 156] on div "You Marked this Complete [DATE] [PERSON_NAME] [DATE] Personal Tax 1040 2024.pdf…" at bounding box center [367, 225] width 423 height 173
click at [181, 121] on div "Visible to Client Internal Request Docs v Color teal Color pink Remove color Ad…" at bounding box center [367, 76] width 423 height 126
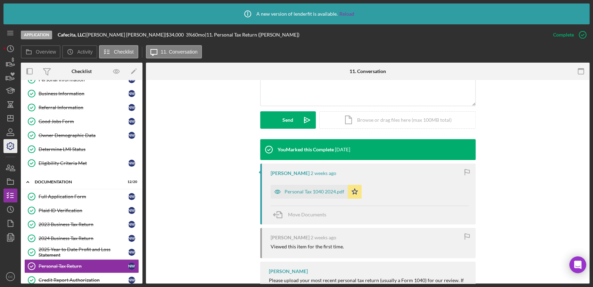
scroll to position [39, 0]
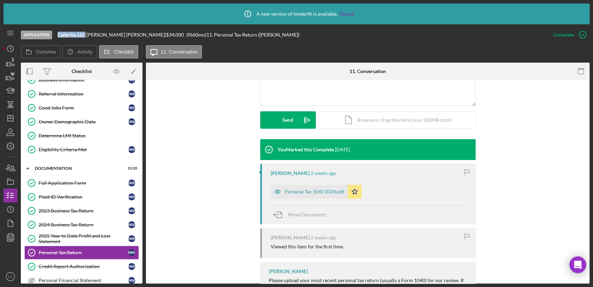
drag, startPoint x: 86, startPoint y: 35, endPoint x: 57, endPoint y: 35, distance: 29.5
click at [57, 35] on div "Application Cafecita, LLC | [PERSON_NAME] | $34,000 $13,600 3 % 60 mo | 11. Per…" at bounding box center [283, 34] width 525 height 21
copy b "Cafecita, LLC"
click at [7, 121] on icon "Icon/Dashboard" at bounding box center [10, 117] width 17 height 17
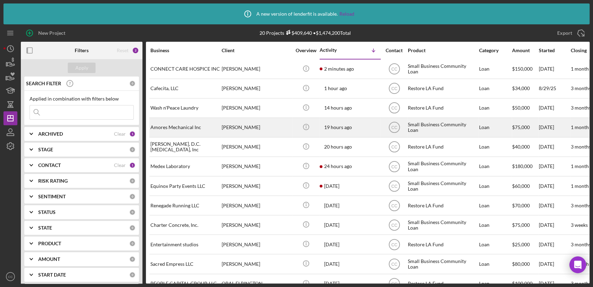
click at [194, 122] on div "Amores Mechanical Inc" at bounding box center [184, 127] width 69 height 18
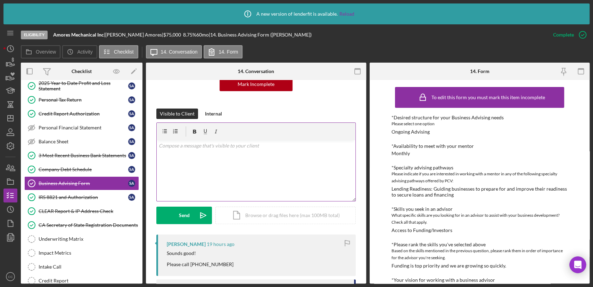
scroll to position [77, 0]
click at [243, 153] on div "v Color teal Color pink Remove color Add row above Add row below Add column bef…" at bounding box center [256, 170] width 199 height 61
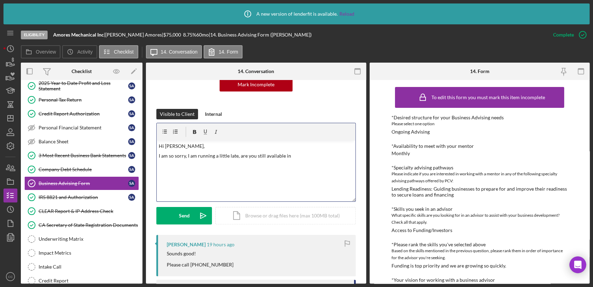
click at [304, 155] on p "I am so sorry, I am running a little late, are you still available in" at bounding box center [256, 156] width 195 height 8
drag, startPoint x: 186, startPoint y: 157, endPoint x: 151, endPoint y: 156, distance: 34.8
click at [203, 163] on p "I am running a little late, are you still available in 15 or 20 minutes? If not…" at bounding box center [256, 160] width 195 height 16
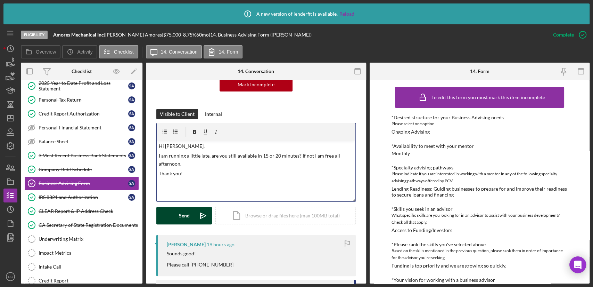
click at [183, 215] on div "Send" at bounding box center [184, 215] width 11 height 17
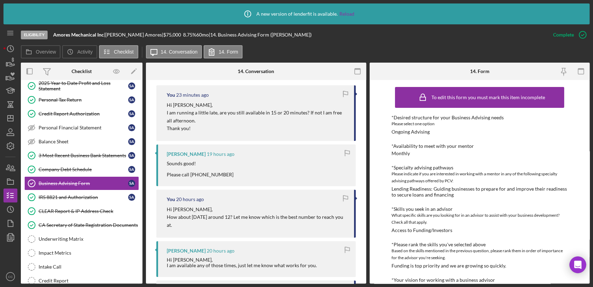
scroll to position [231, 0]
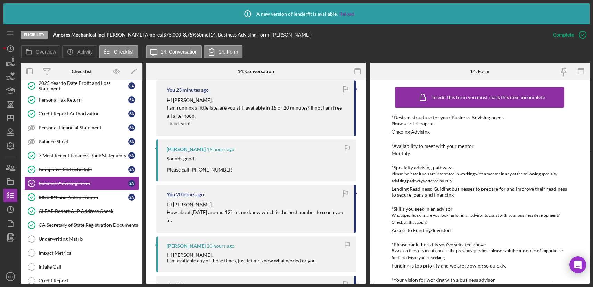
click at [231, 172] on div "Sounds good! Please call [PHONE_NUMBER]" at bounding box center [258, 164] width 182 height 17
click at [247, 171] on div "Sounds good! Please call [PHONE_NUMBER]" at bounding box center [258, 164] width 182 height 17
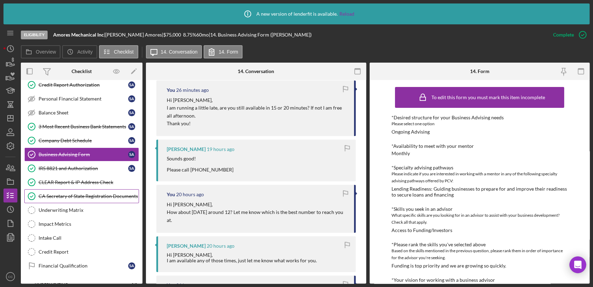
scroll to position [106, 0]
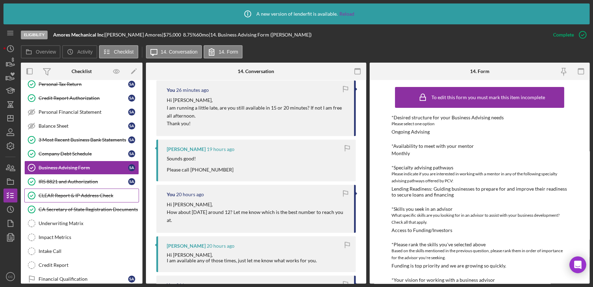
click at [89, 199] on link "CLEAR Report & IP Address Check CLEAR Report & IP Address Check" at bounding box center [81, 195] width 115 height 14
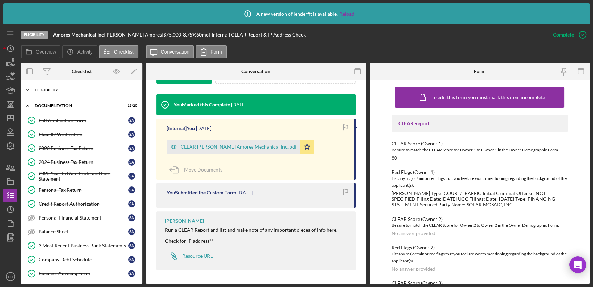
click at [51, 88] on div "Eligibility" at bounding box center [84, 90] width 99 height 4
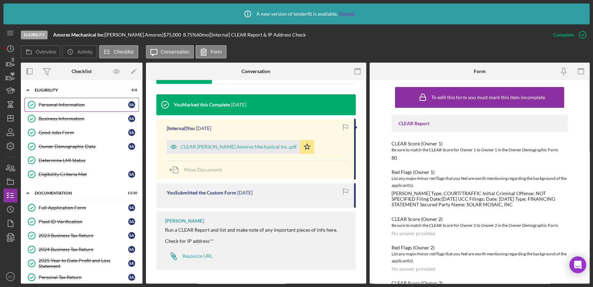
click at [63, 105] on div "Personal Information" at bounding box center [84, 105] width 90 height 6
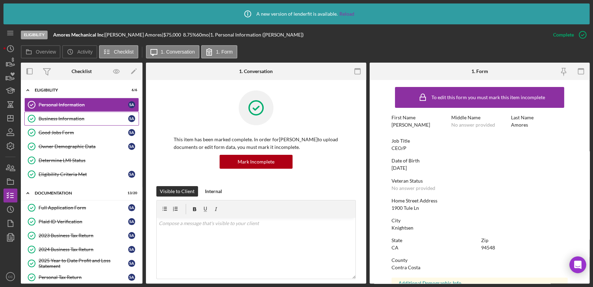
click at [66, 116] on div "Business Information" at bounding box center [84, 119] width 90 height 6
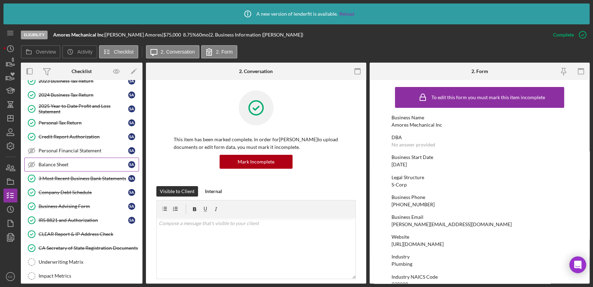
scroll to position [231, 0]
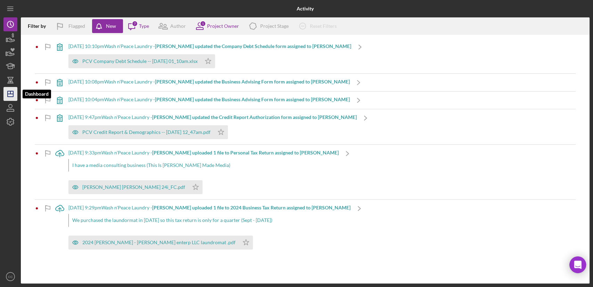
click at [8, 94] on line "button" at bounding box center [11, 94] width 6 height 0
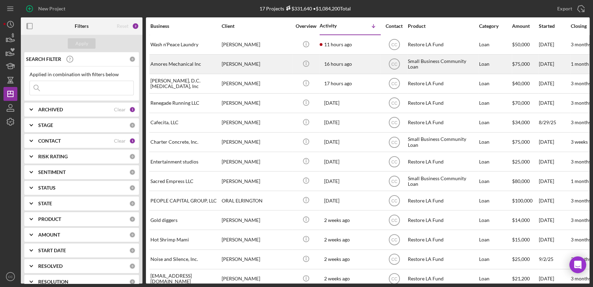
click at [200, 64] on div "Amores Mechanical Inc" at bounding box center [184, 64] width 69 height 18
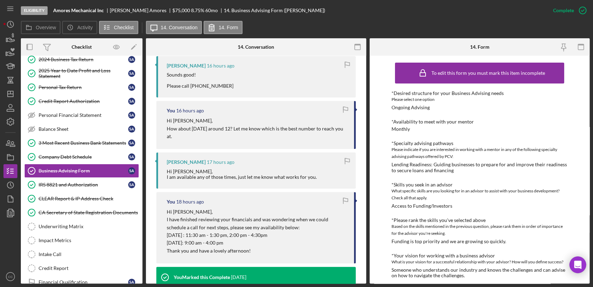
scroll to position [270, 0]
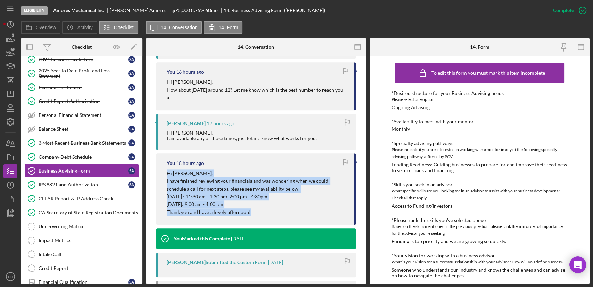
drag, startPoint x: 257, startPoint y: 212, endPoint x: 167, endPoint y: 172, distance: 98.2
click at [167, 172] on div "Hi [PERSON_NAME], I have finished reviewing your financials and was wondering w…" at bounding box center [257, 192] width 180 height 47
copy div "Hi [PERSON_NAME], I have finished reviewing your financials and was wondering w…"
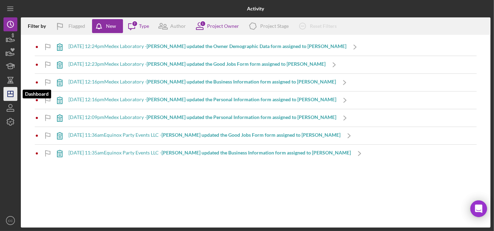
click at [8, 92] on icon "Icon/Dashboard" at bounding box center [10, 93] width 17 height 17
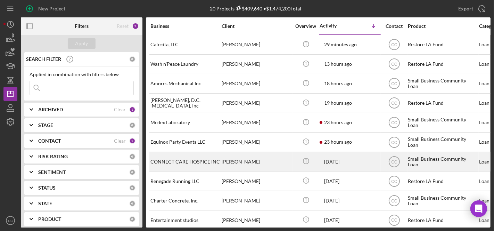
click at [195, 161] on div "CONNECT CARE HOSPICE INC" at bounding box center [184, 161] width 69 height 18
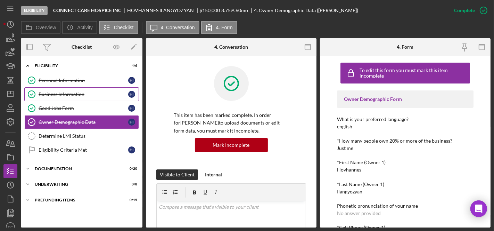
click at [56, 90] on link "Business Information Business Information H I" at bounding box center [81, 94] width 115 height 14
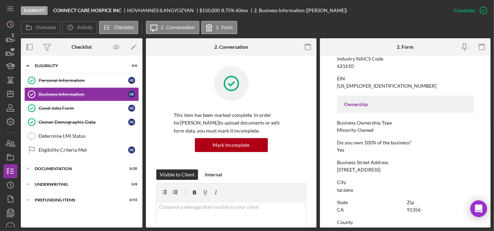
scroll to position [231, 0]
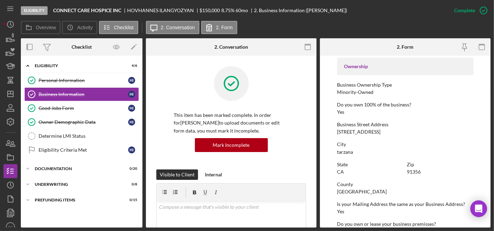
drag, startPoint x: 398, startPoint y: 131, endPoint x: 334, endPoint y: 131, distance: 63.9
click at [334, 131] on form "To edit this form you must mark this item incomplete Business Name CONNECT CARE…" at bounding box center [405, 142] width 171 height 172
copy div "19634 ventura blvd ste 216"
click at [83, 80] on div "Personal Information" at bounding box center [84, 80] width 90 height 6
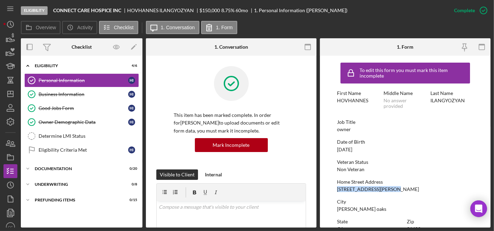
drag, startPoint x: 389, startPoint y: 190, endPoint x: 336, endPoint y: 191, distance: 53.5
click at [336, 191] on form "To edit this form you must mark this item incomplete First Name [PERSON_NAME] M…" at bounding box center [405, 142] width 171 height 172
copy div "[STREET_ADDRESS][PERSON_NAME]"
